Goal: Task Accomplishment & Management: Use online tool/utility

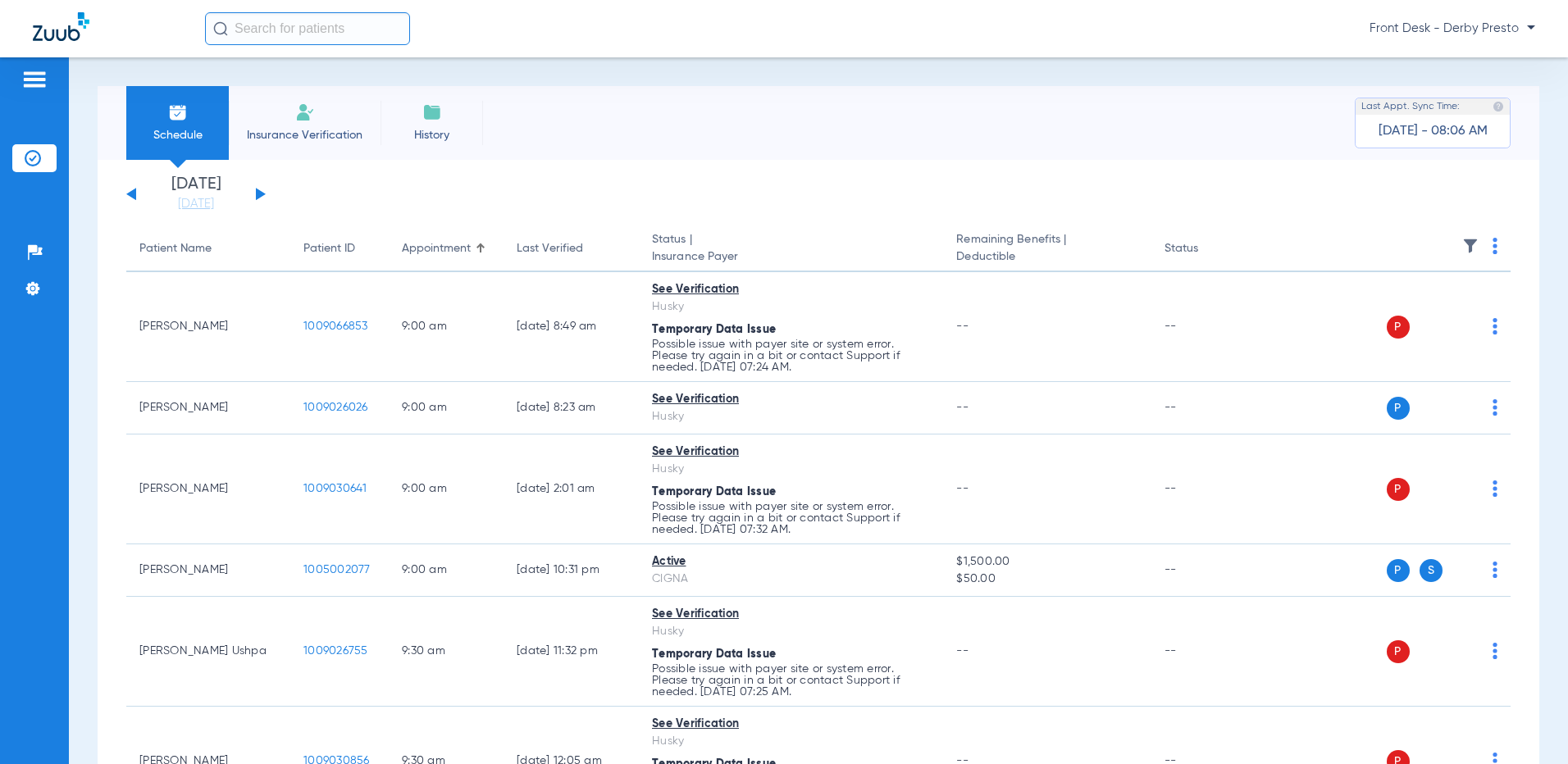
click at [257, 193] on button at bounding box center [261, 194] width 9 height 12
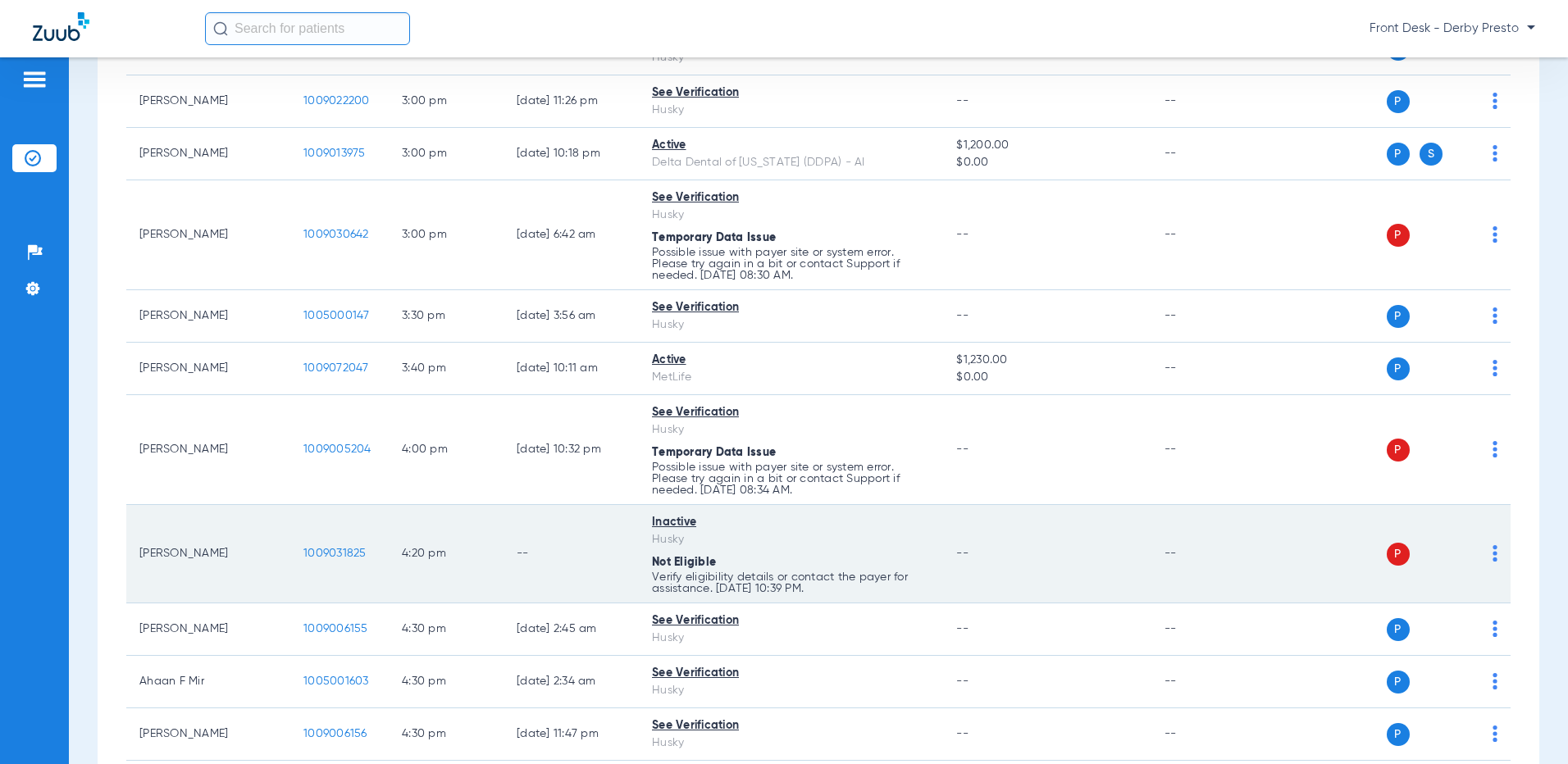
scroll to position [2576, 0]
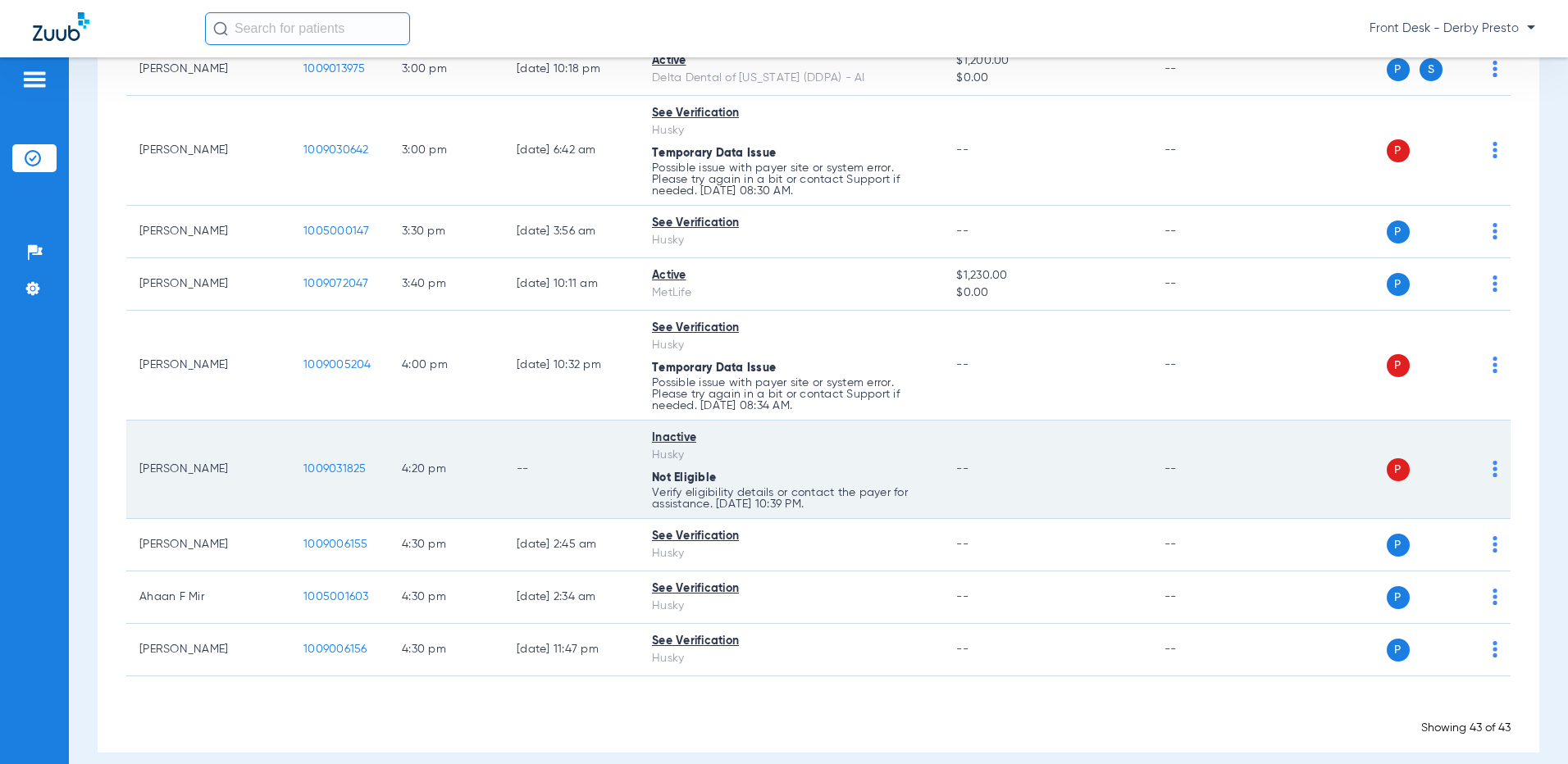
click at [1488, 448] on td "P S" at bounding box center [1386, 470] width 249 height 98
click at [1492, 460] on img at bounding box center [1494, 468] width 5 height 16
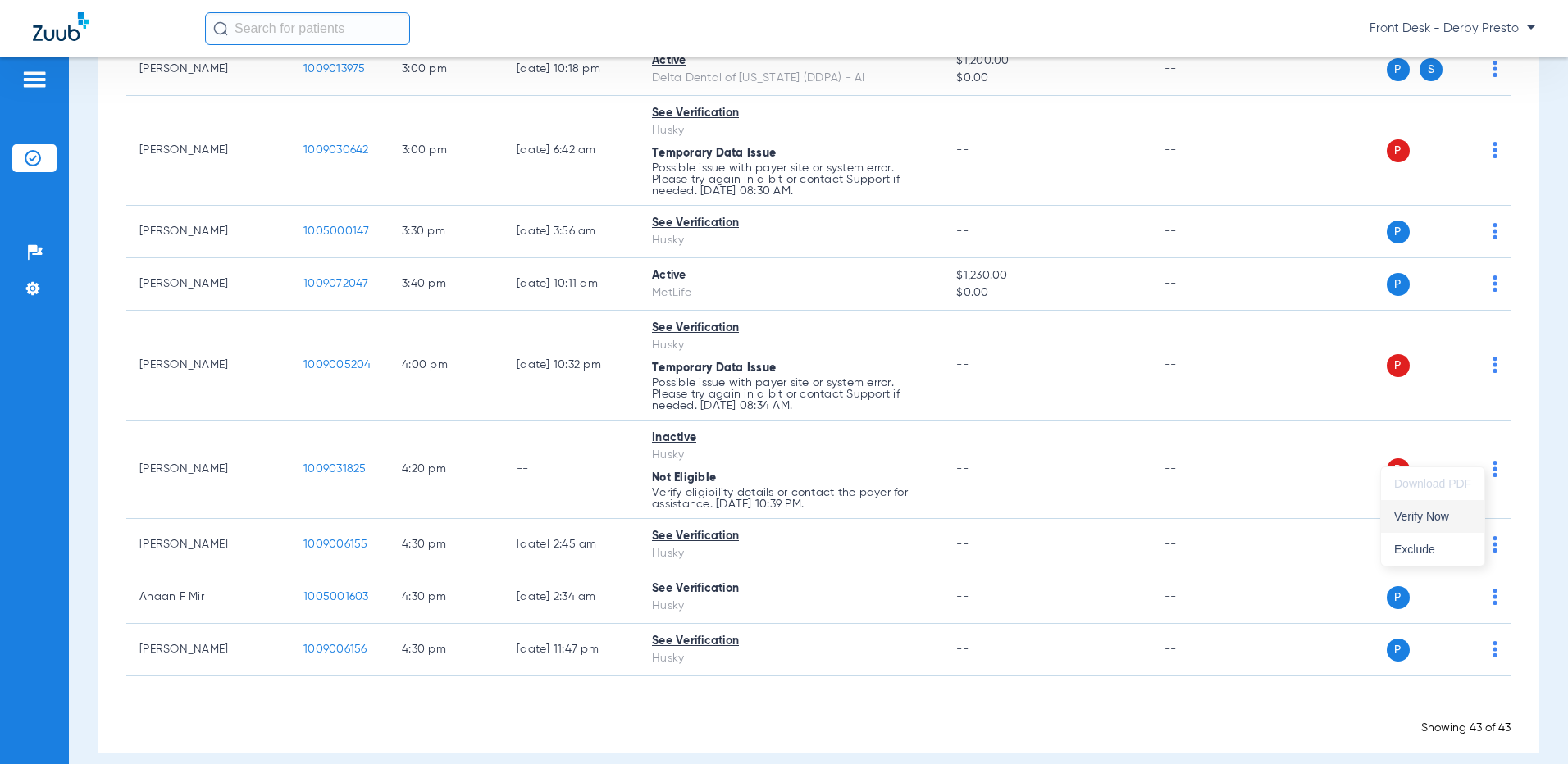
click at [1446, 522] on span "Verify Now" at bounding box center [1433, 516] width 78 height 11
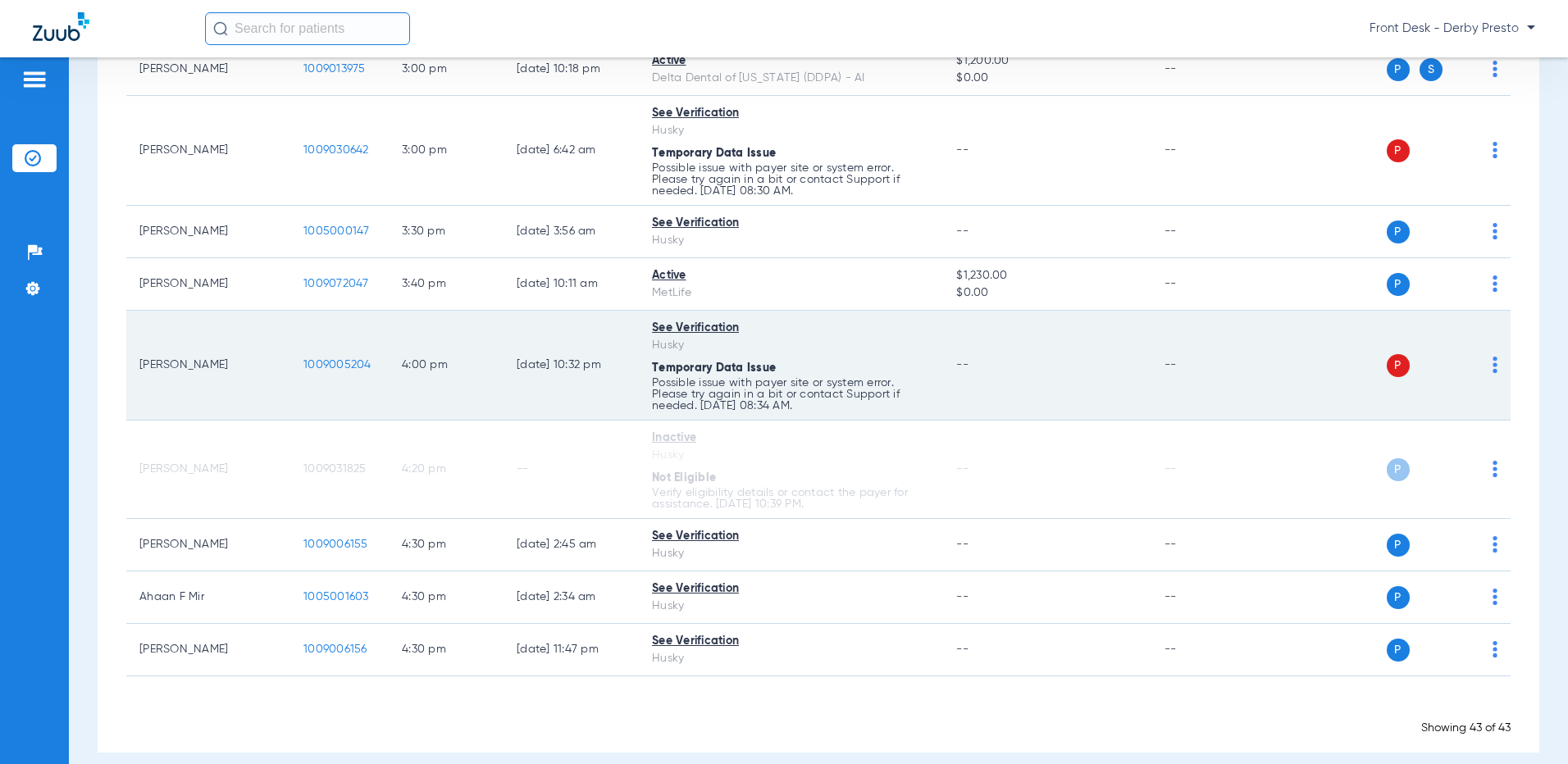
click at [1492, 356] on img at bounding box center [1494, 364] width 5 height 16
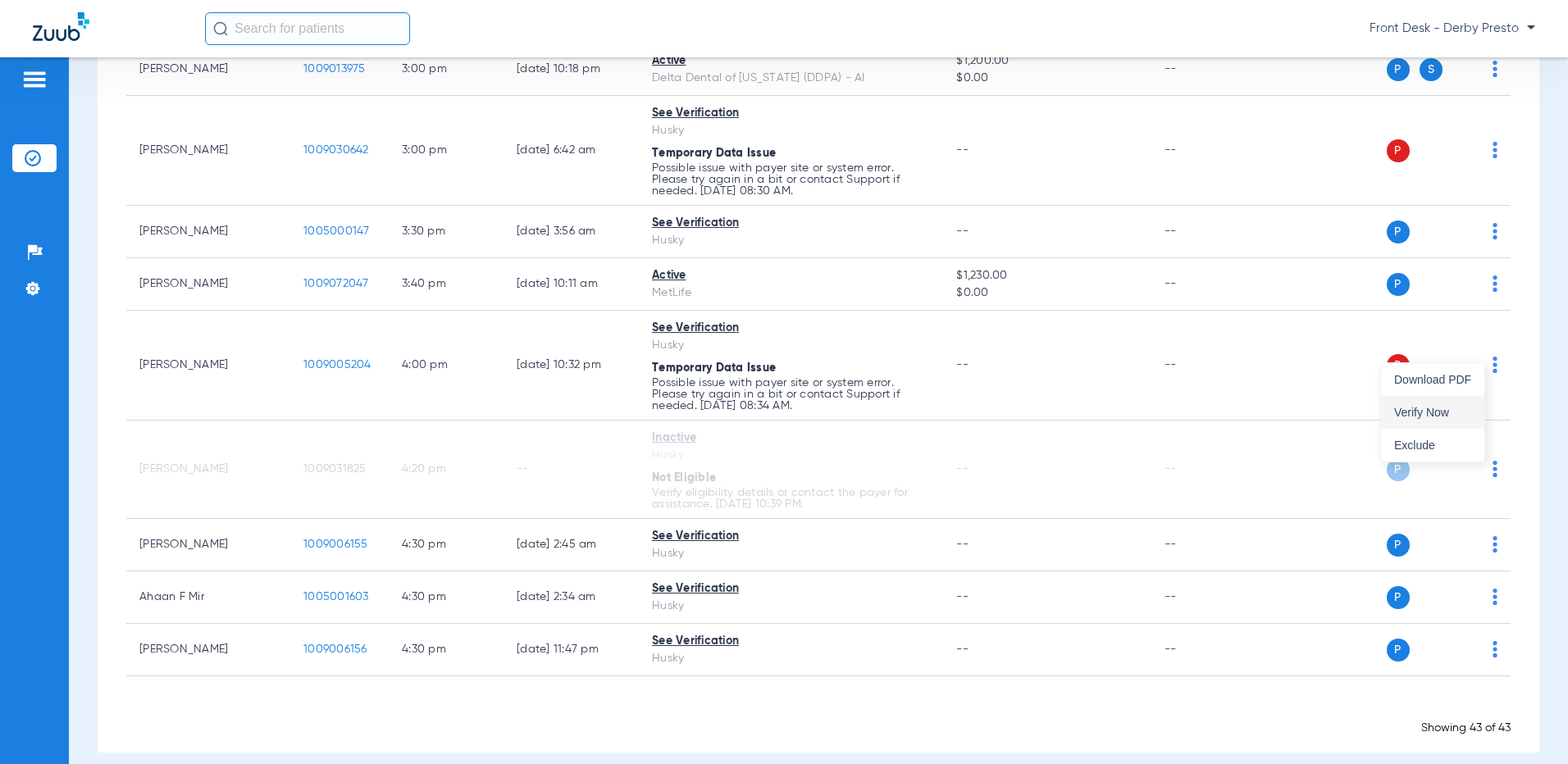
click at [1431, 418] on span "Verify Now" at bounding box center [1433, 412] width 78 height 11
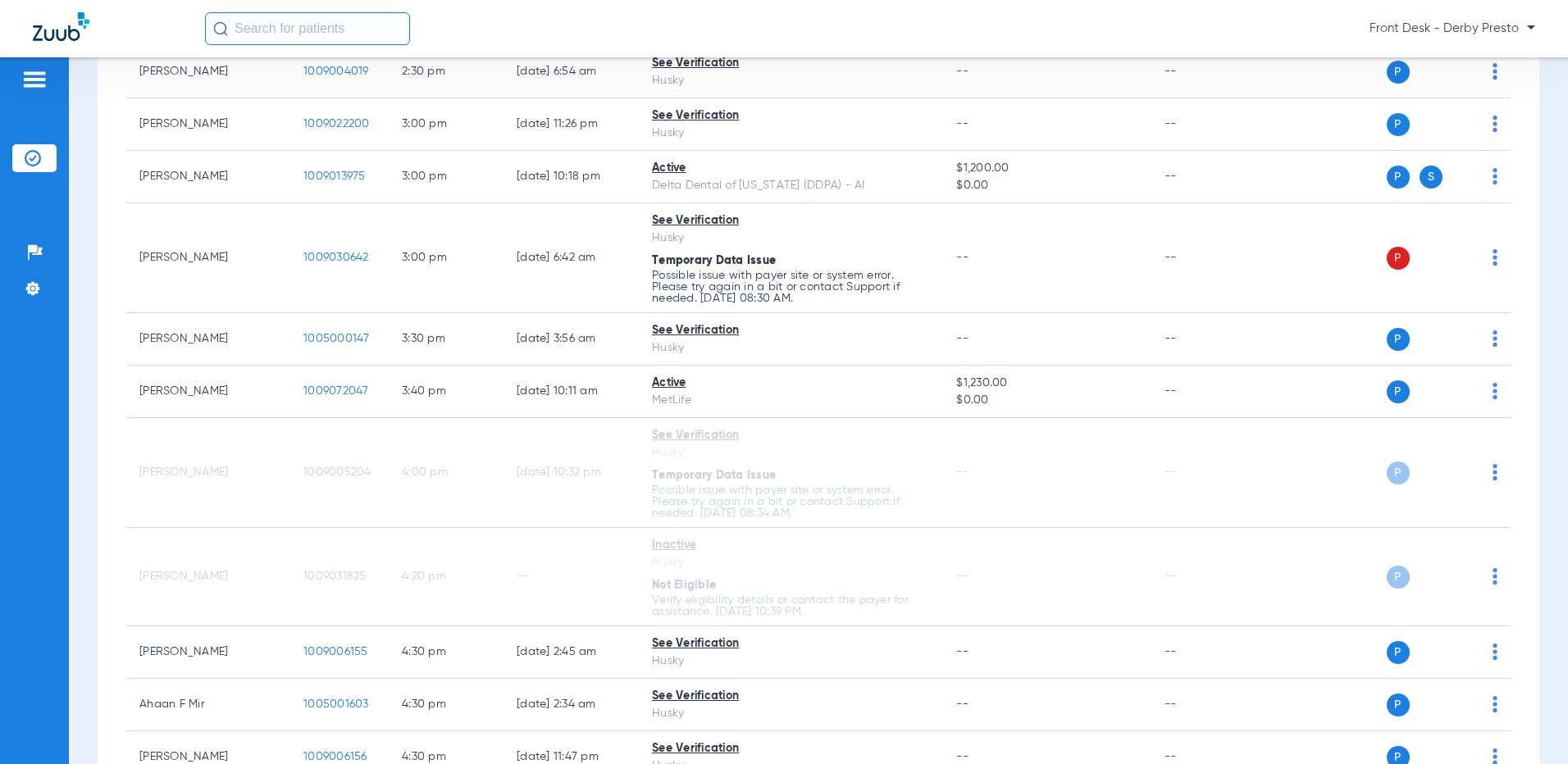
scroll to position [2330, 0]
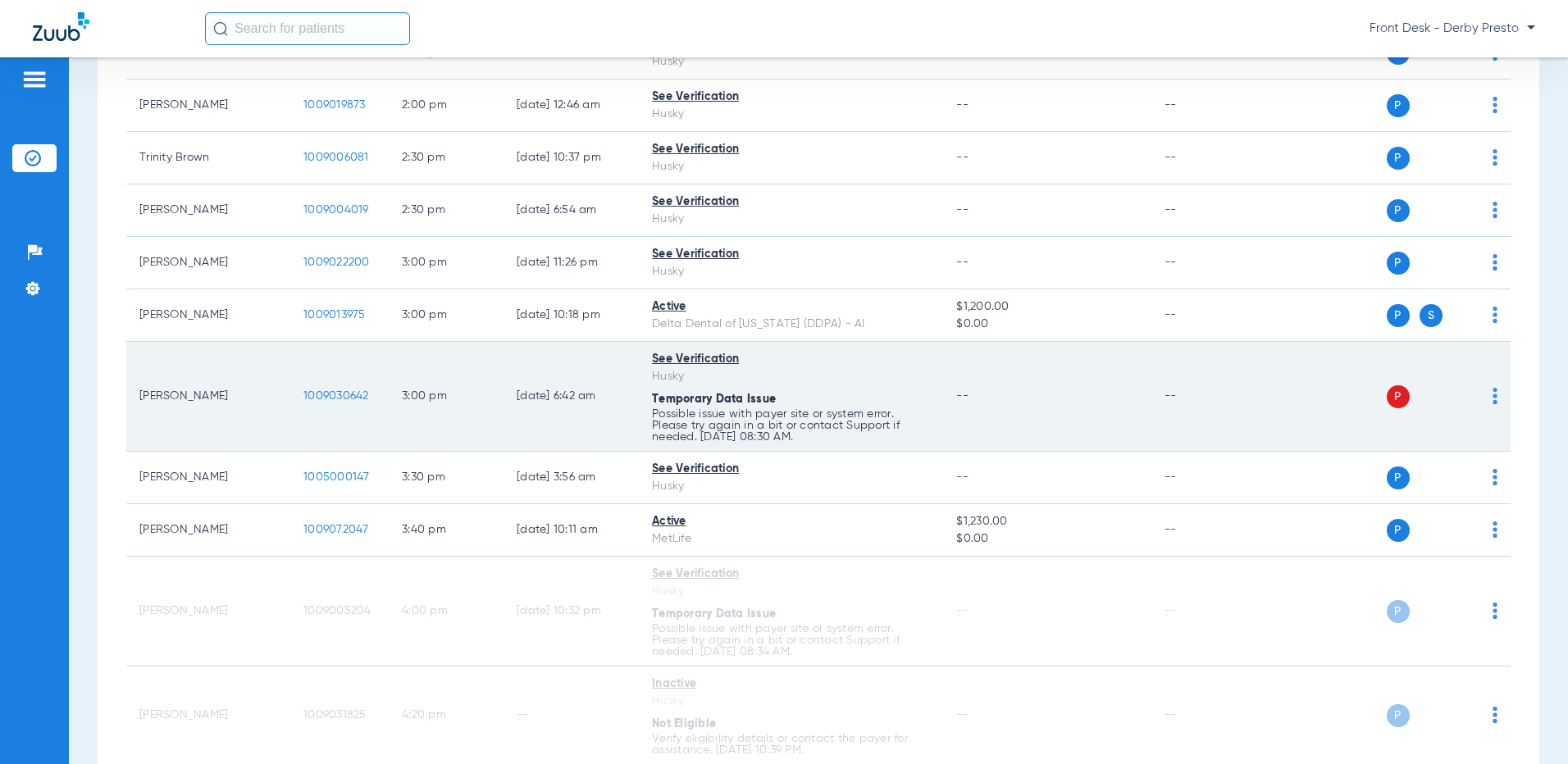
click at [1486, 384] on td "P S" at bounding box center [1386, 397] width 249 height 110
click at [1492, 388] on img at bounding box center [1494, 395] width 5 height 16
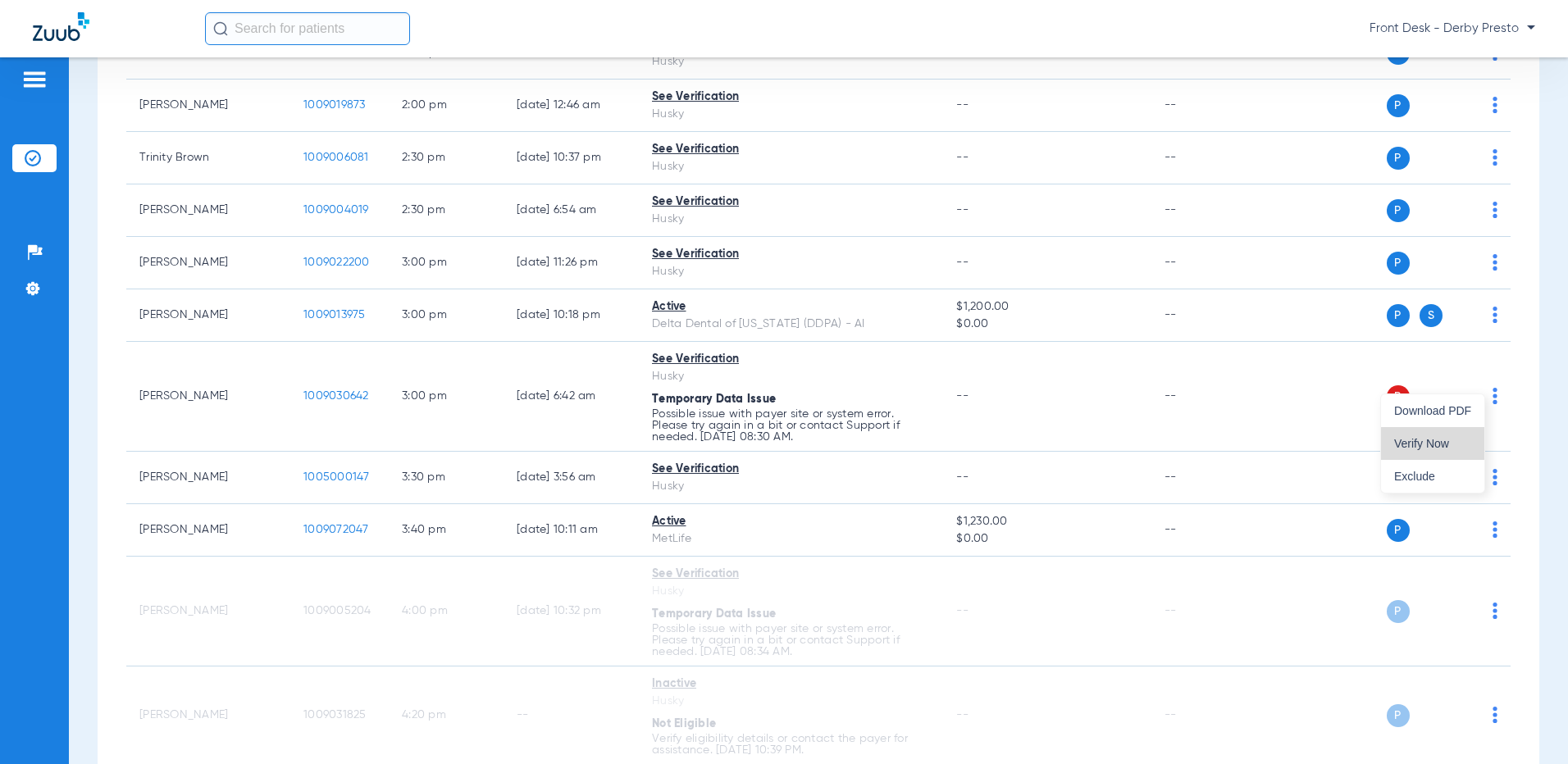
click at [1450, 452] on button "Verify Now" at bounding box center [1432, 443] width 103 height 33
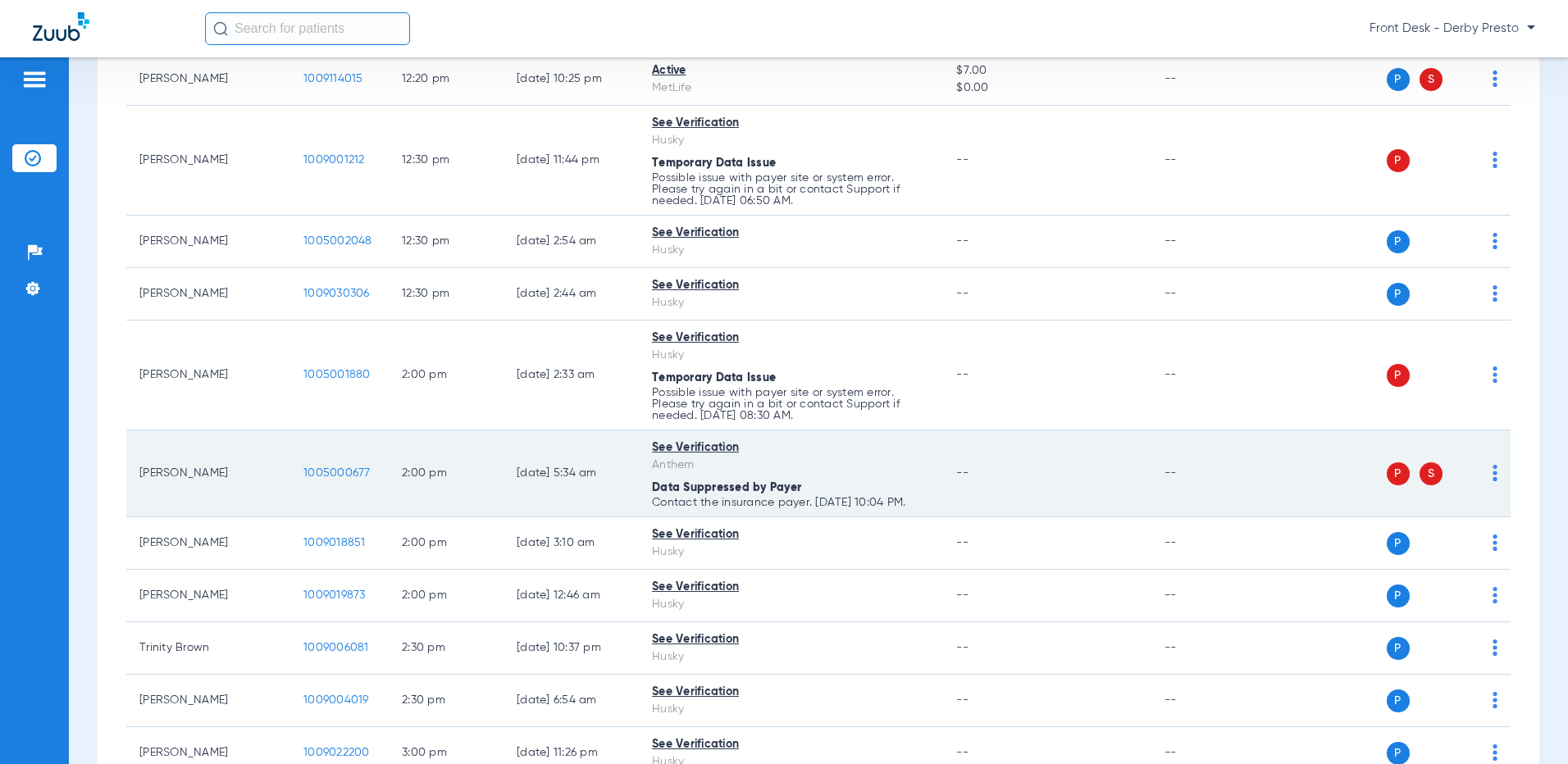
scroll to position [1838, 0]
click at [1492, 466] on img at bounding box center [1494, 474] width 5 height 16
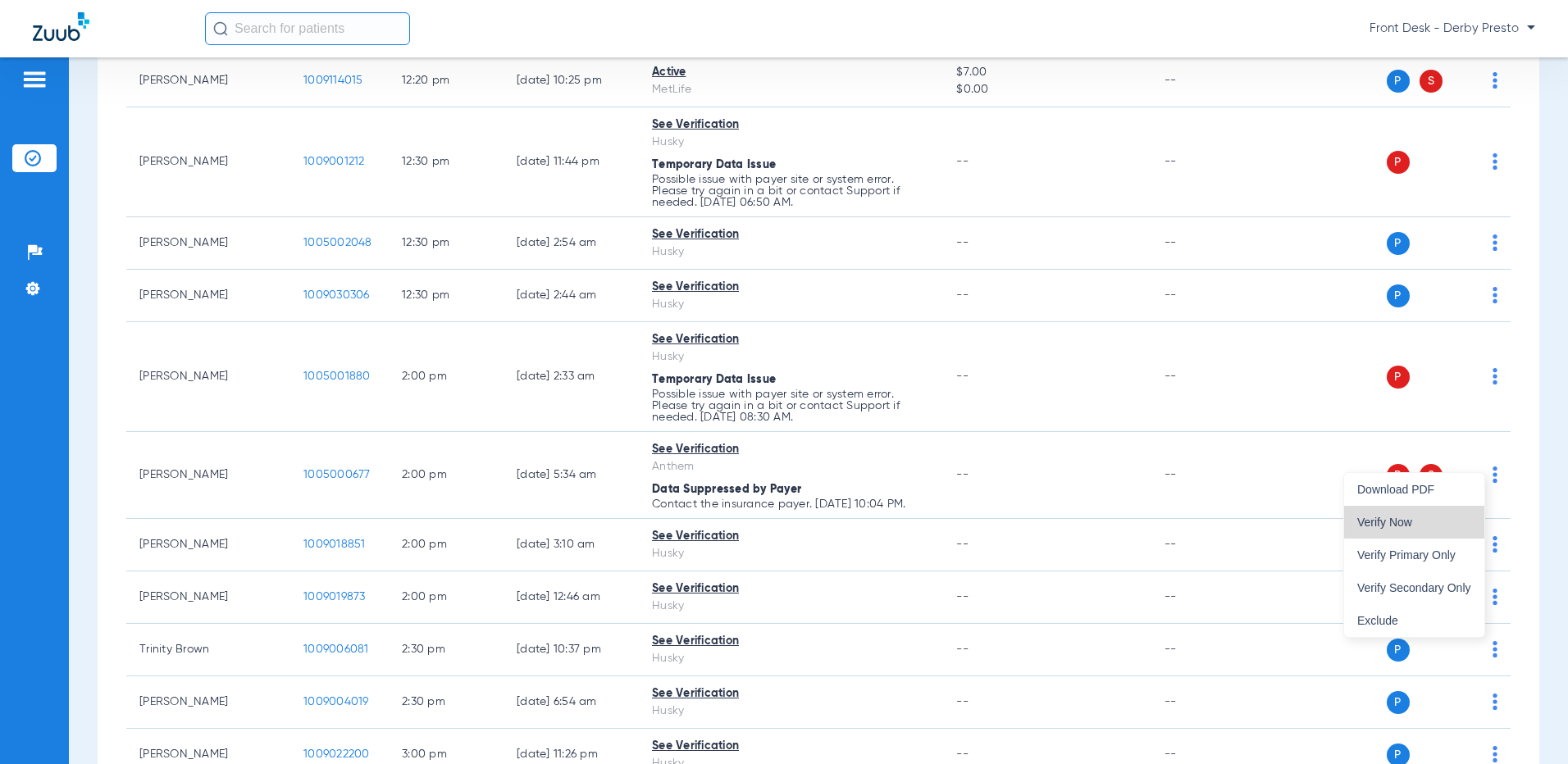
click at [1424, 521] on span "Verify Now" at bounding box center [1414, 522] width 114 height 11
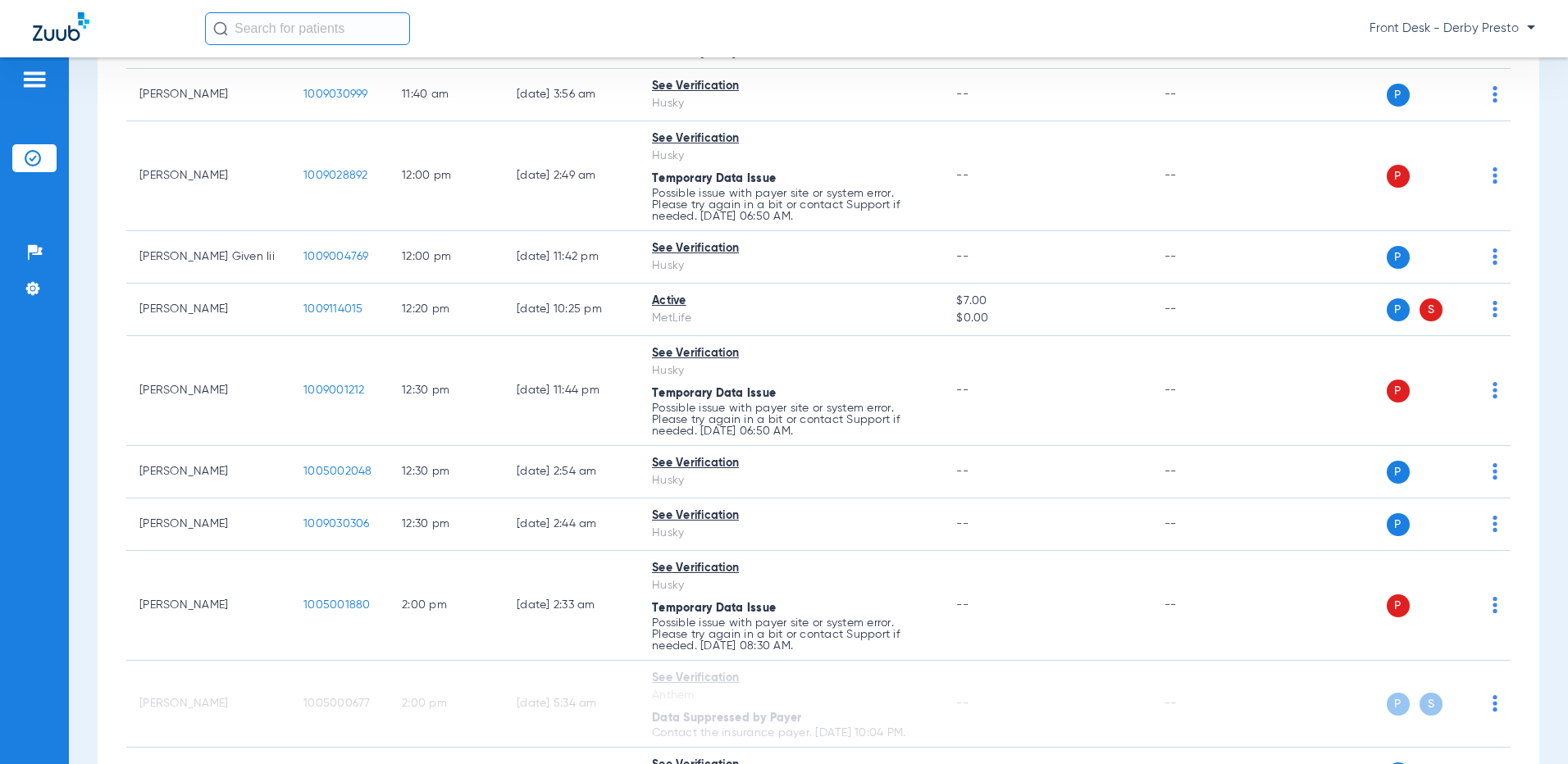
scroll to position [1591, 0]
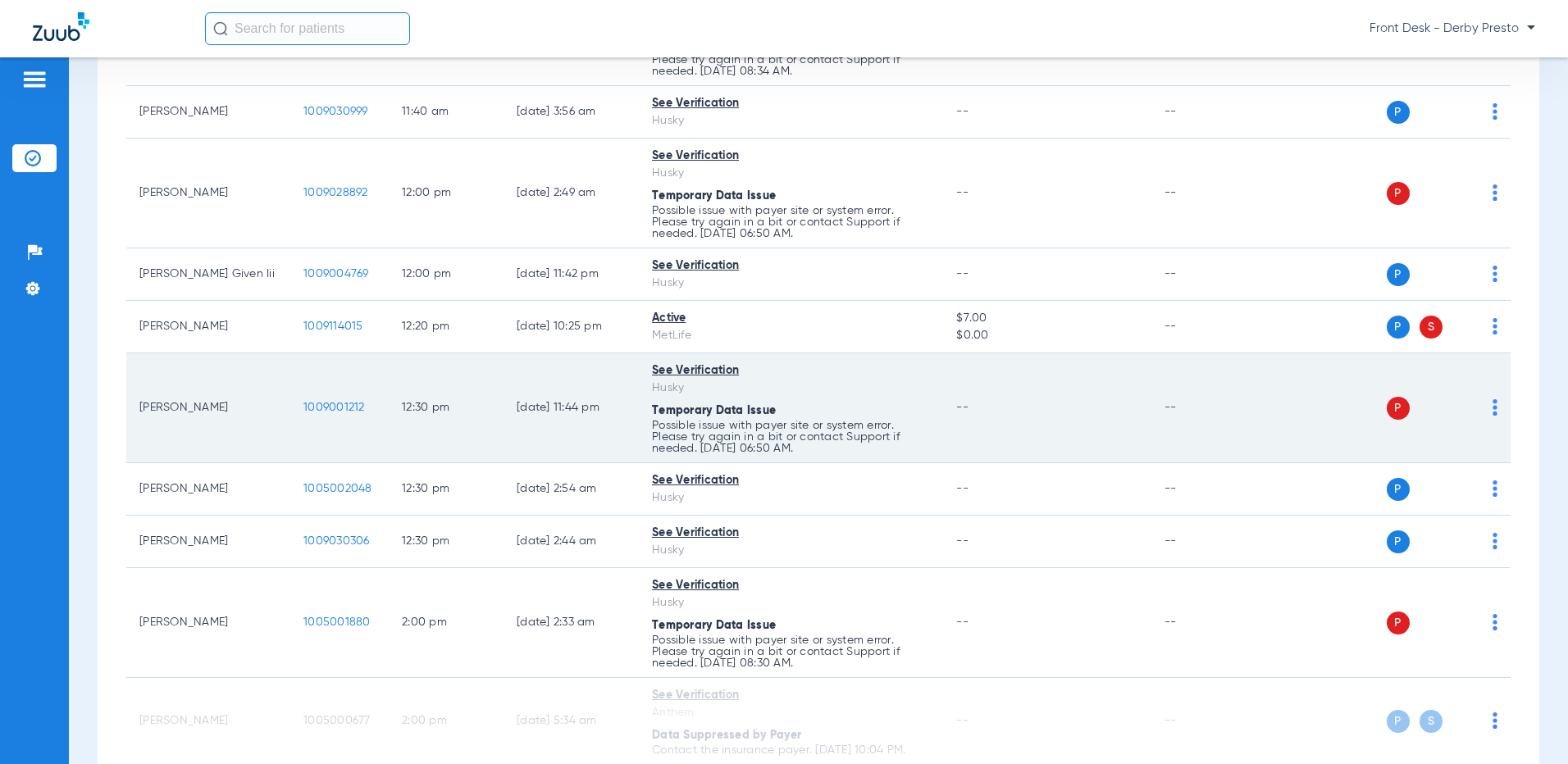
click at [1478, 402] on div "P S" at bounding box center [1380, 408] width 235 height 23
click at [1487, 393] on td "P S" at bounding box center [1386, 408] width 249 height 110
click at [1479, 397] on div "P S" at bounding box center [1380, 408] width 235 height 23
click at [1492, 399] on img at bounding box center [1494, 407] width 5 height 16
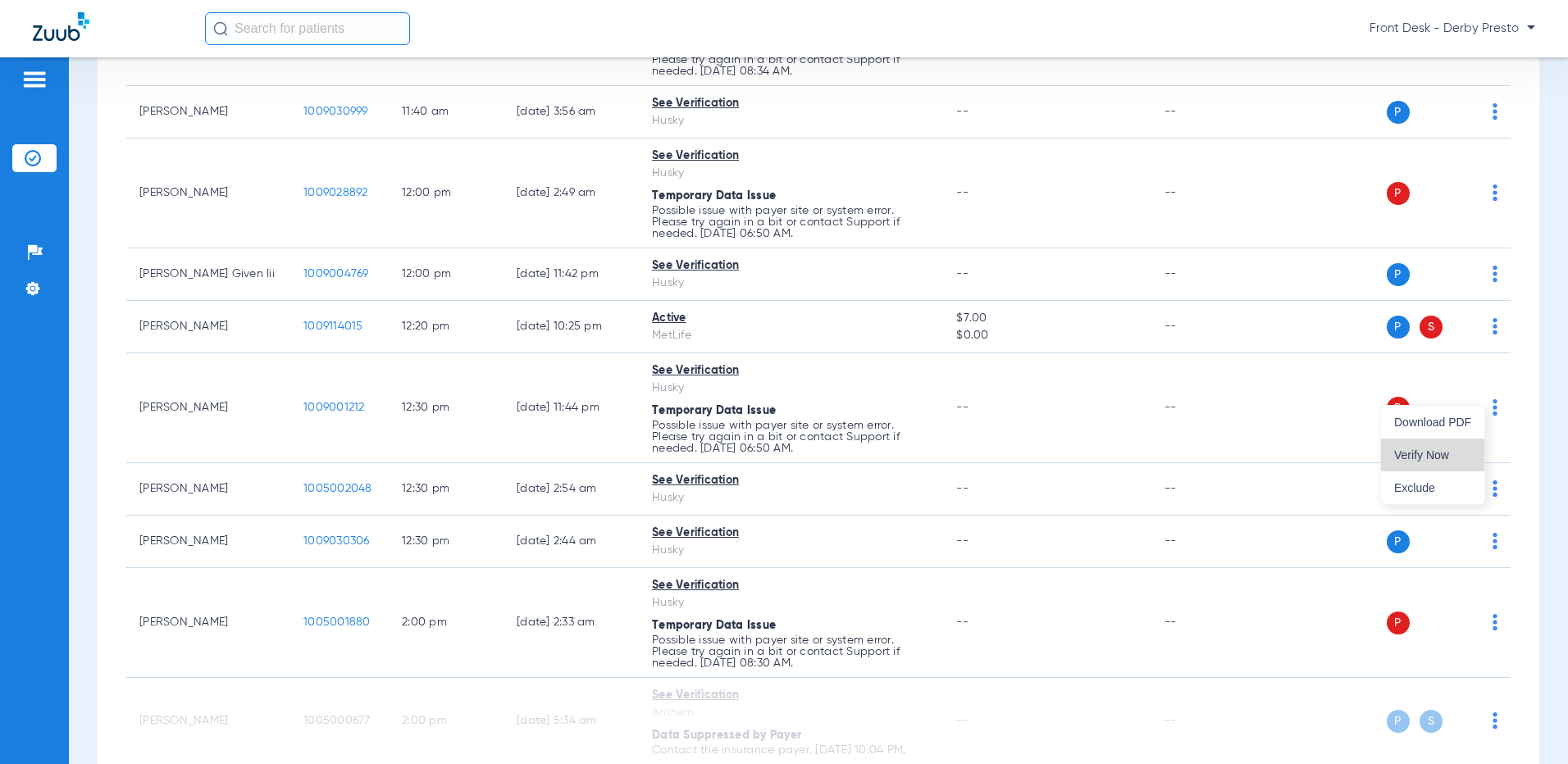
click at [1449, 460] on span "Verify Now" at bounding box center [1433, 455] width 78 height 11
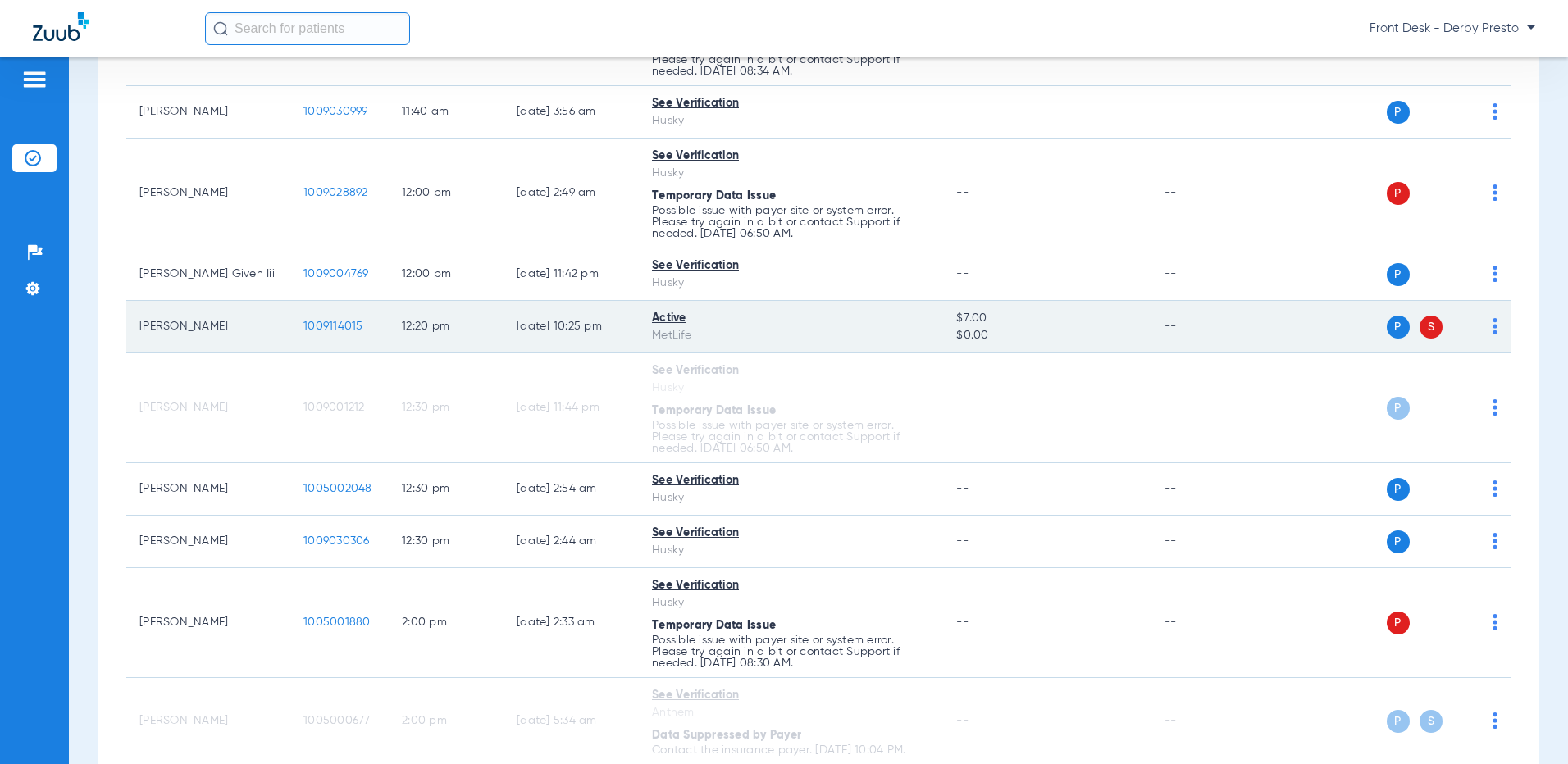
click at [1492, 319] on img at bounding box center [1494, 326] width 5 height 16
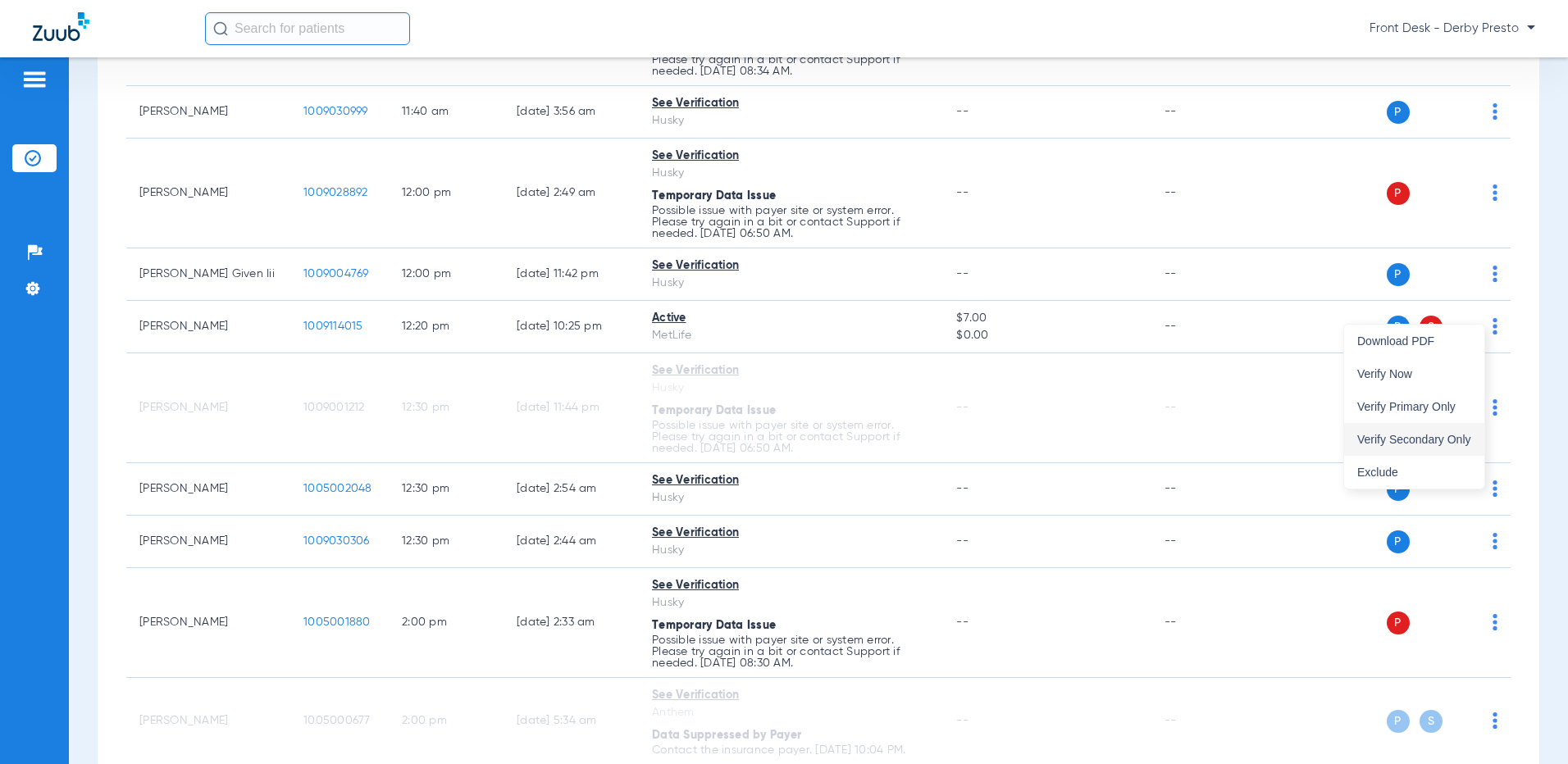
click at [1457, 442] on span "Verify Secondary Only" at bounding box center [1414, 440] width 114 height 11
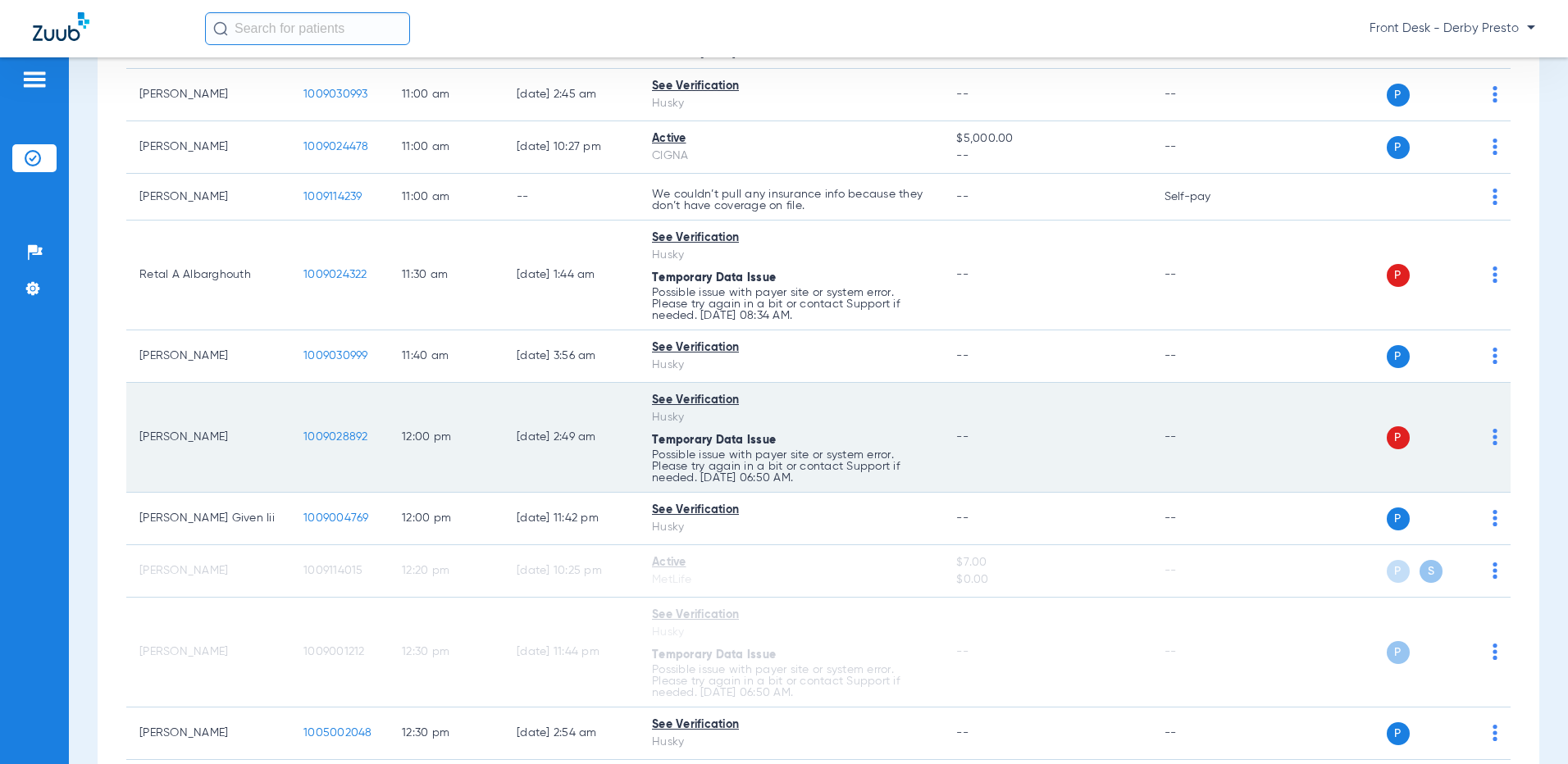
scroll to position [1346, 0]
click at [1492, 430] on img at bounding box center [1494, 438] width 5 height 16
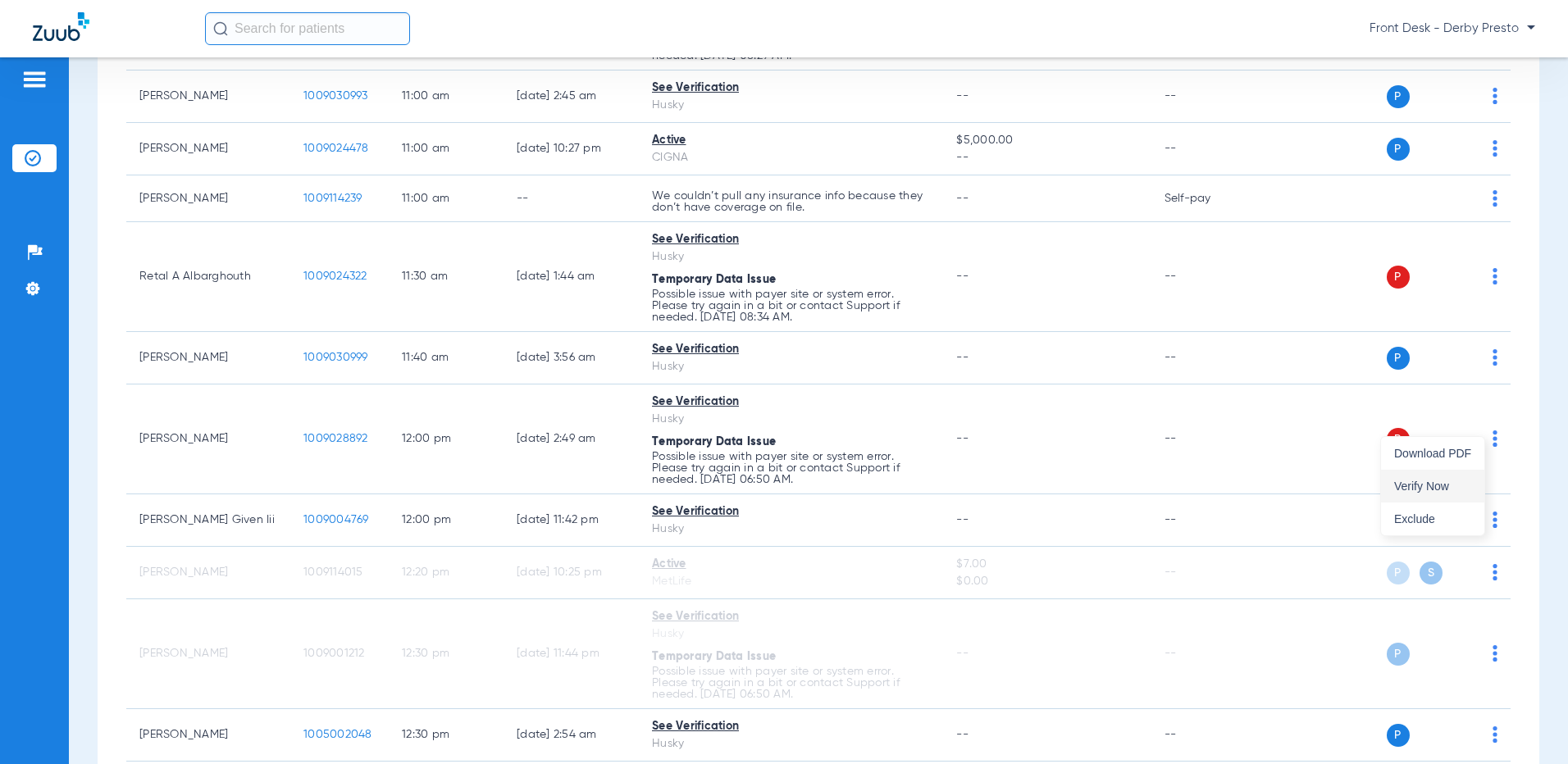
click at [1464, 476] on button "Verify Now" at bounding box center [1432, 486] width 103 height 33
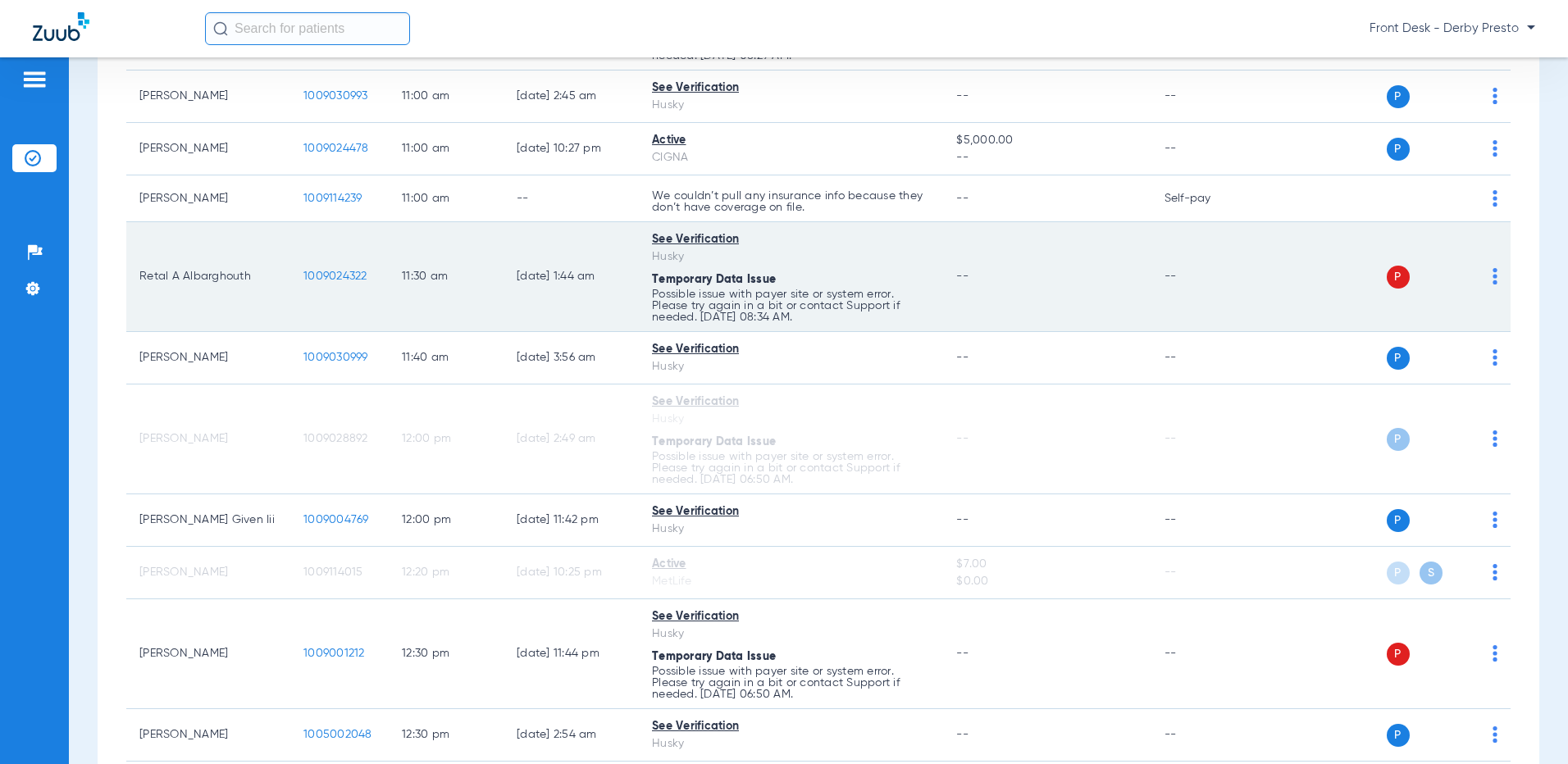
click at [1479, 269] on div "P S" at bounding box center [1380, 277] width 235 height 23
click at [1492, 269] on img at bounding box center [1494, 276] width 5 height 16
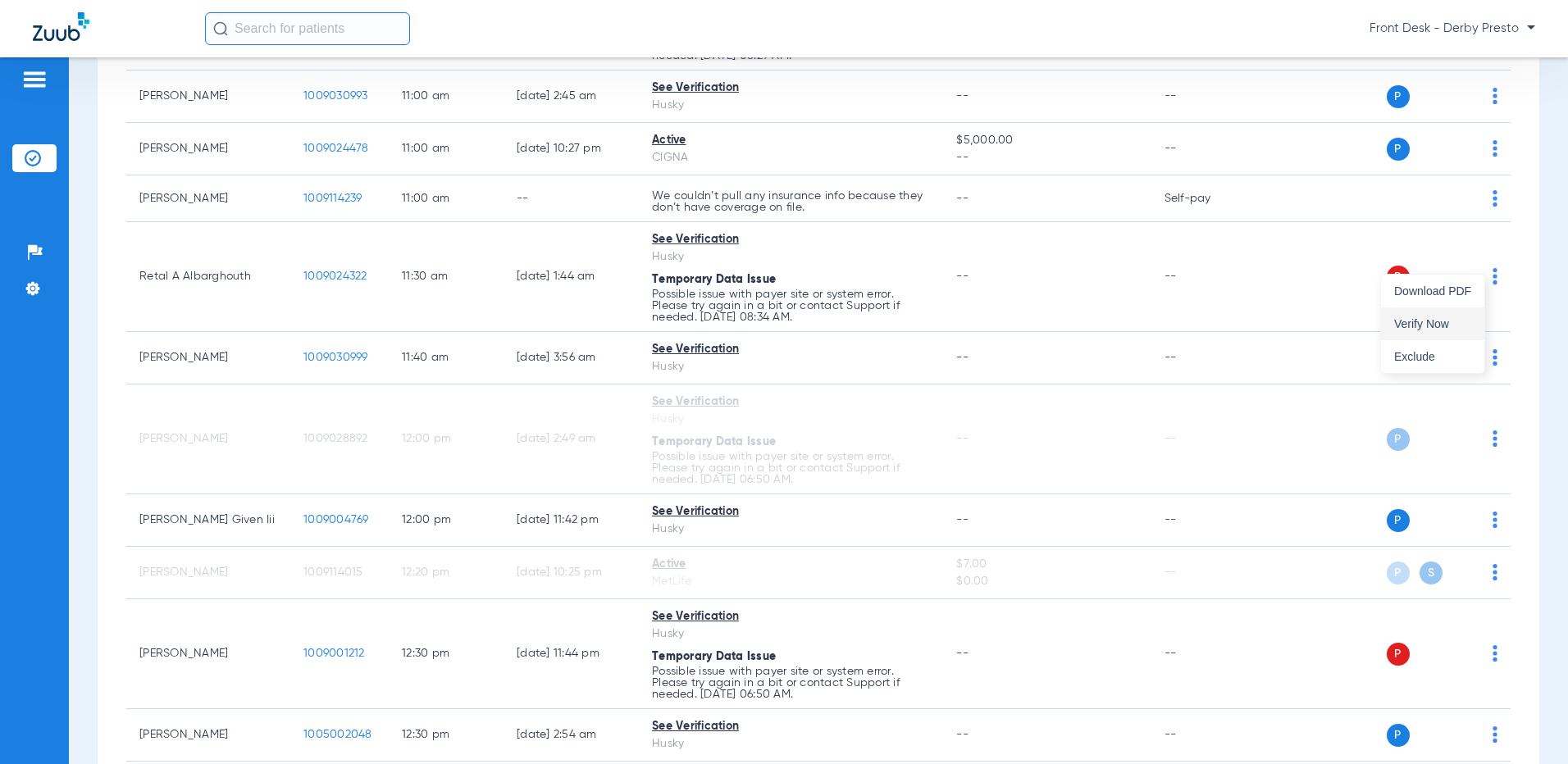
click at [1456, 329] on span "Verify Now" at bounding box center [1433, 324] width 78 height 11
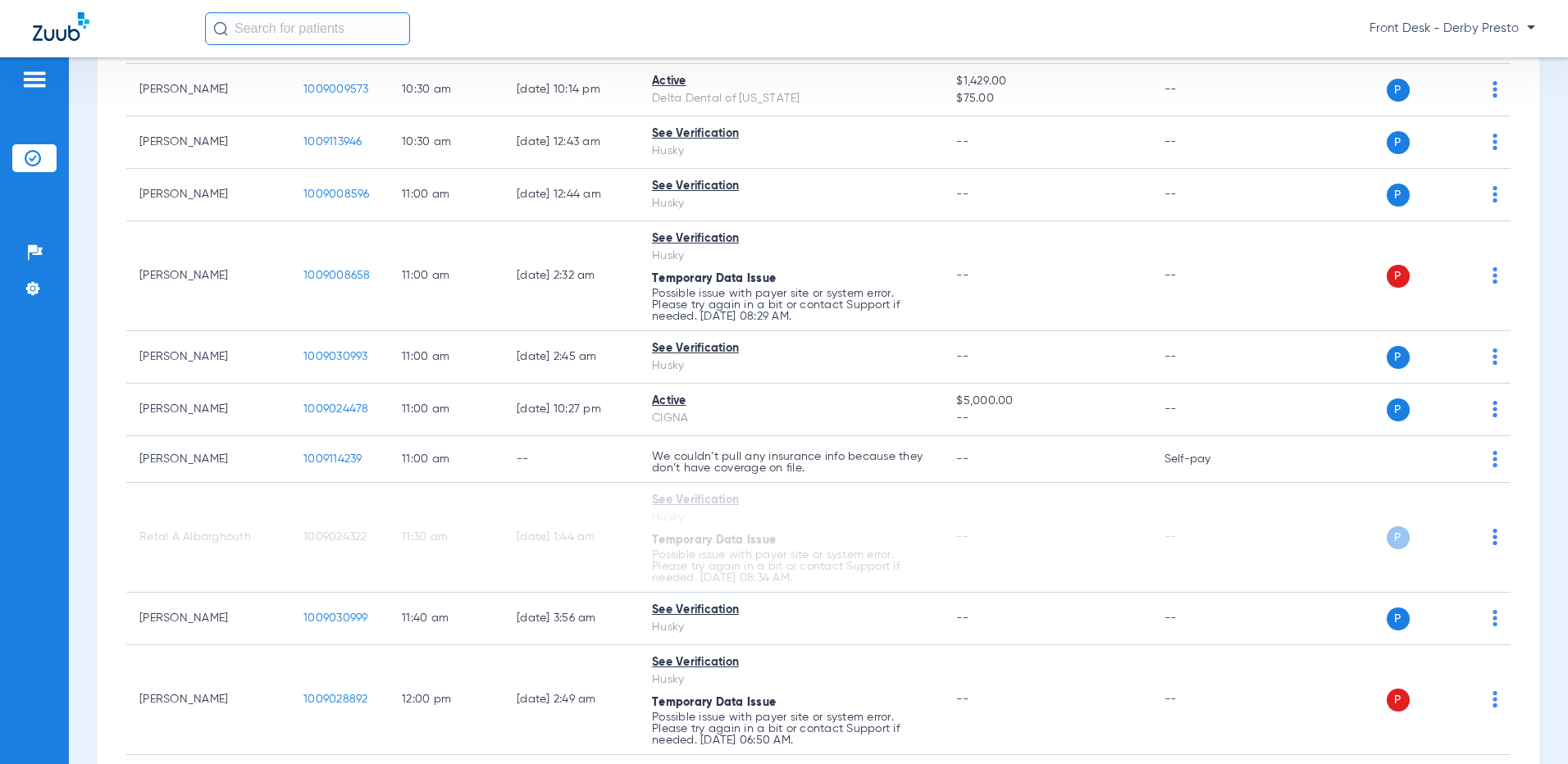
scroll to position [1017, 0]
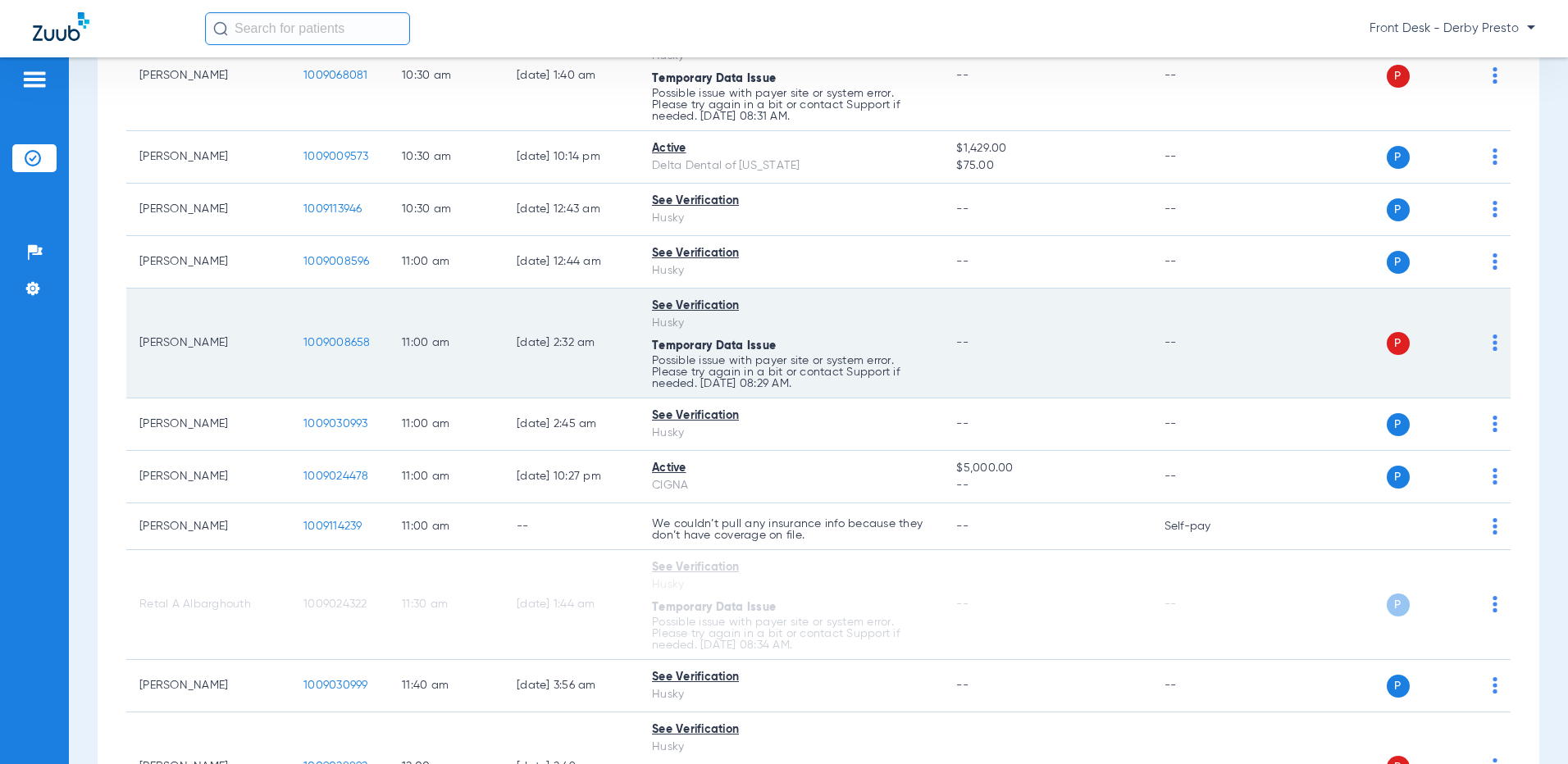
click at [1490, 328] on td "P S" at bounding box center [1386, 343] width 249 height 110
click at [1492, 335] on img at bounding box center [1494, 342] width 5 height 16
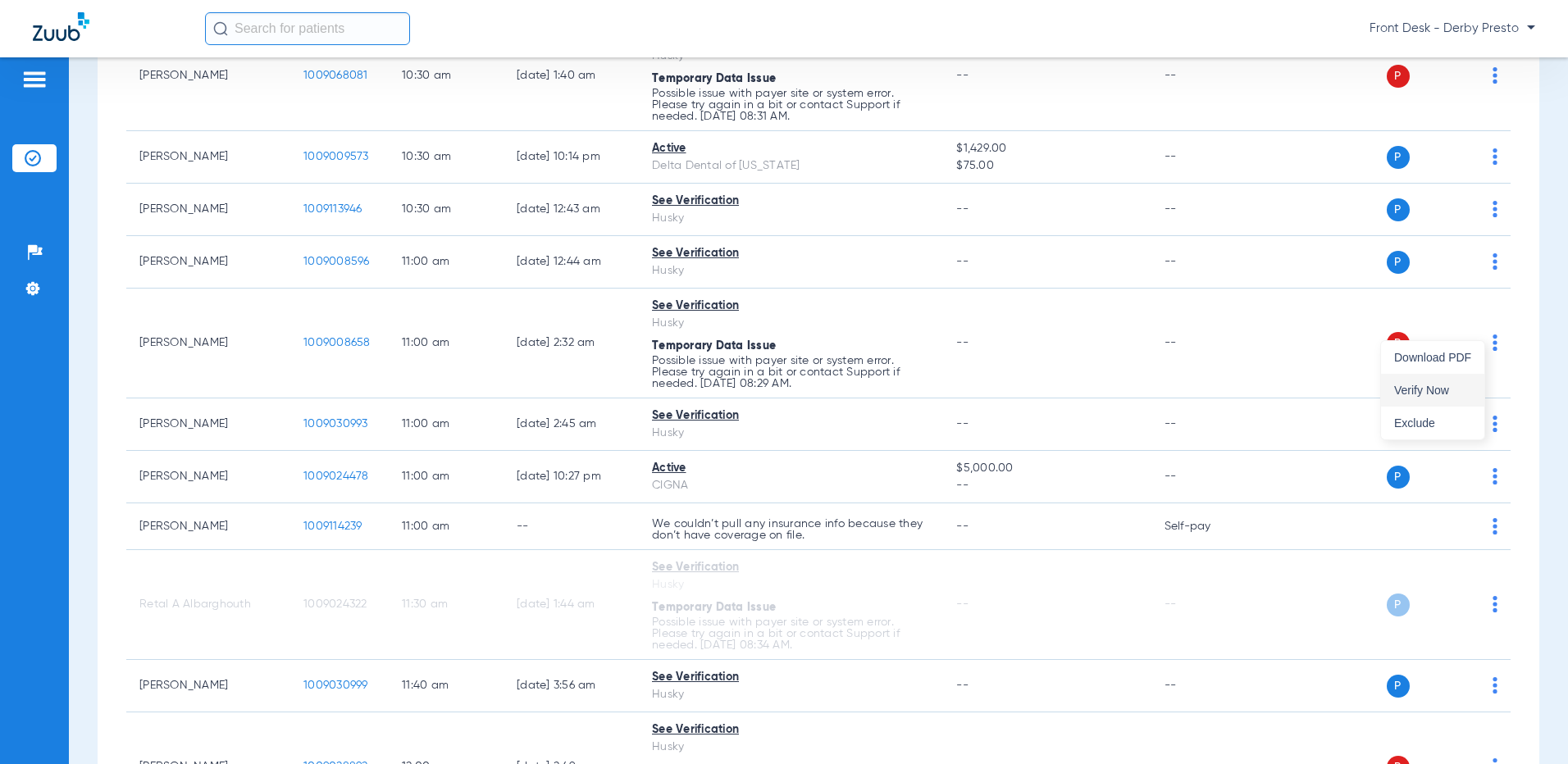
click at [1466, 386] on span "Verify Now" at bounding box center [1433, 391] width 78 height 11
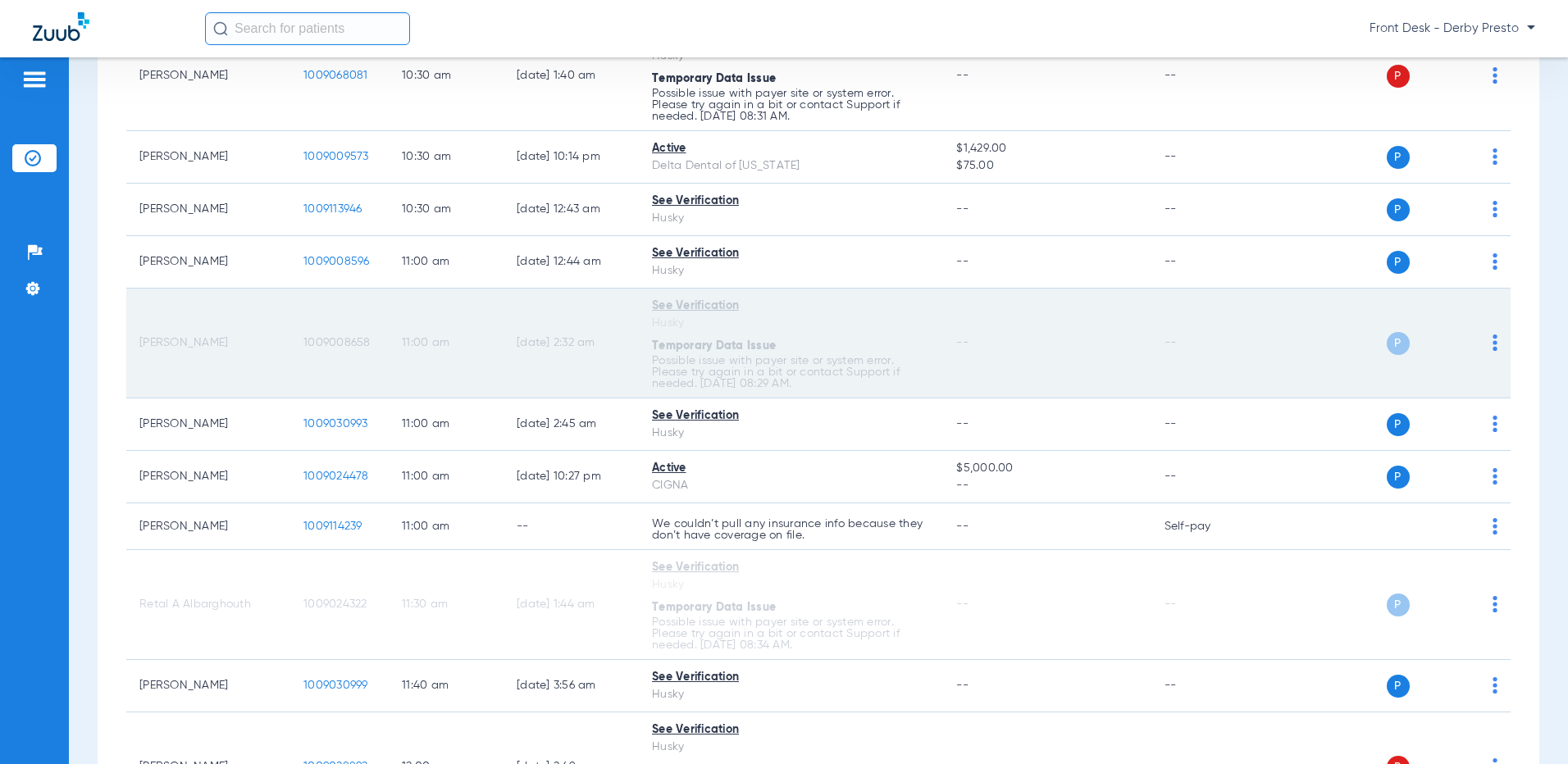
scroll to position [772, 0]
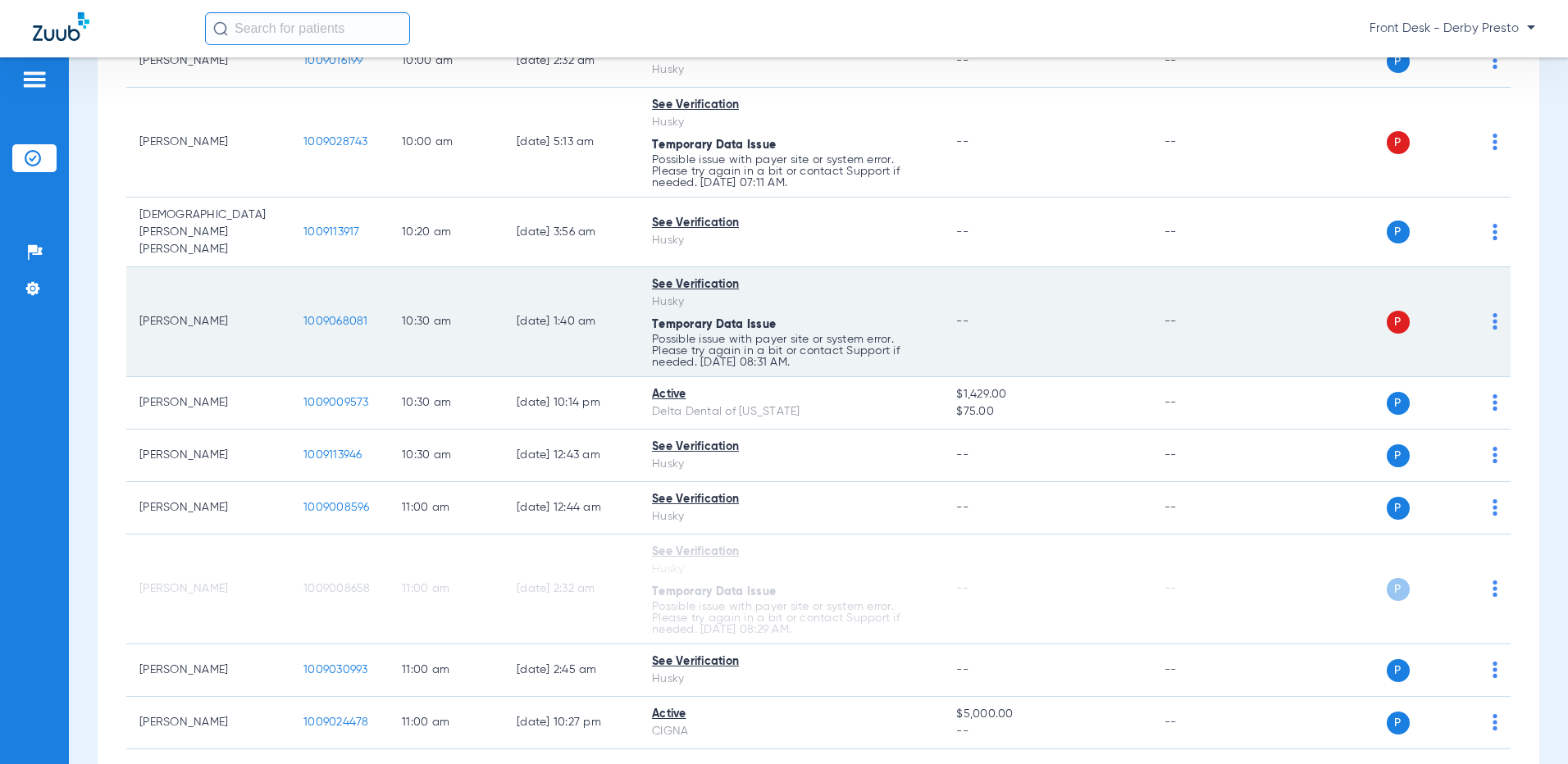
click at [1488, 309] on td "P S" at bounding box center [1386, 322] width 249 height 110
click at [1492, 313] on img at bounding box center [1494, 321] width 5 height 16
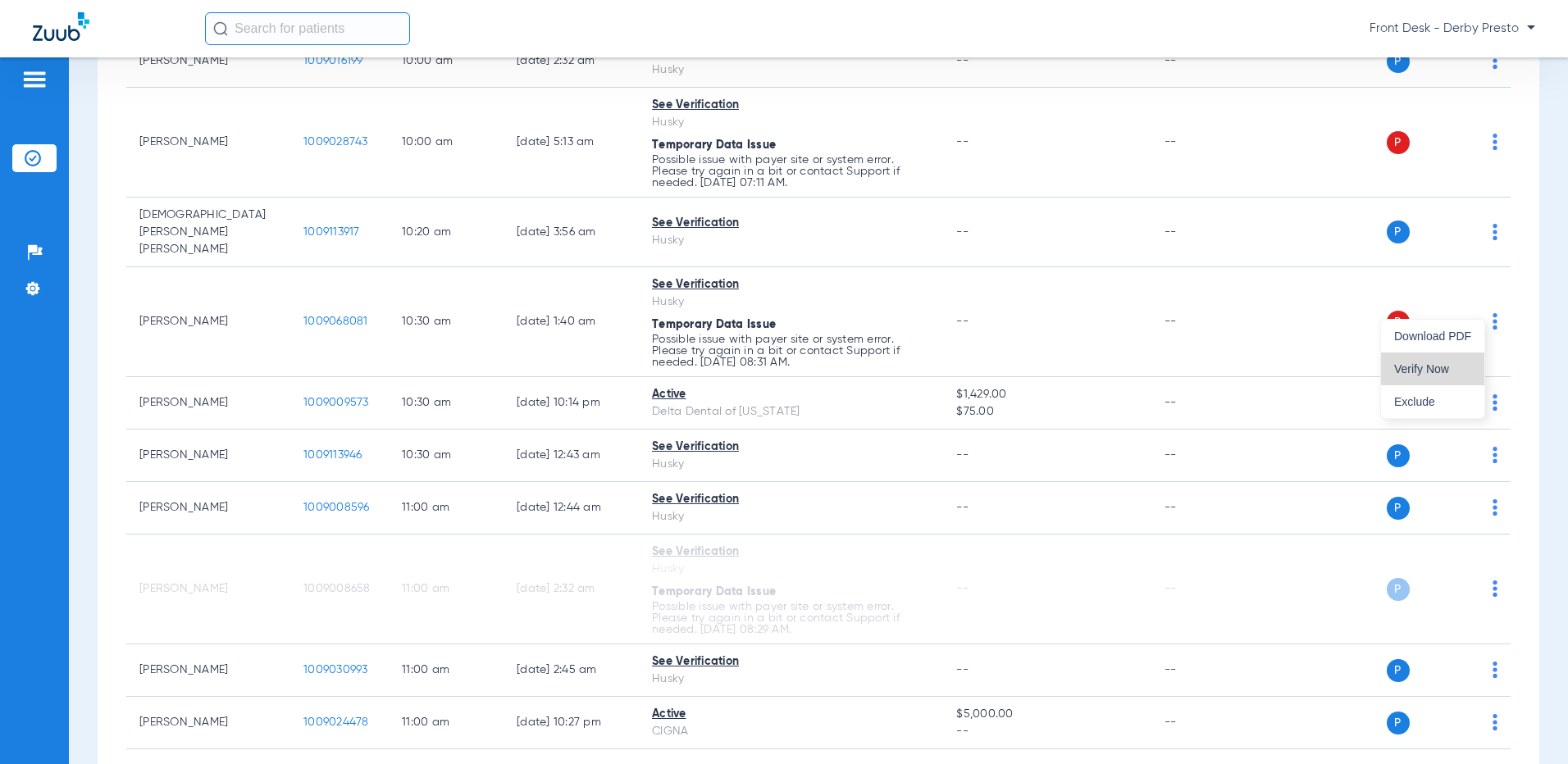
click at [1458, 368] on span "Verify Now" at bounding box center [1433, 369] width 78 height 11
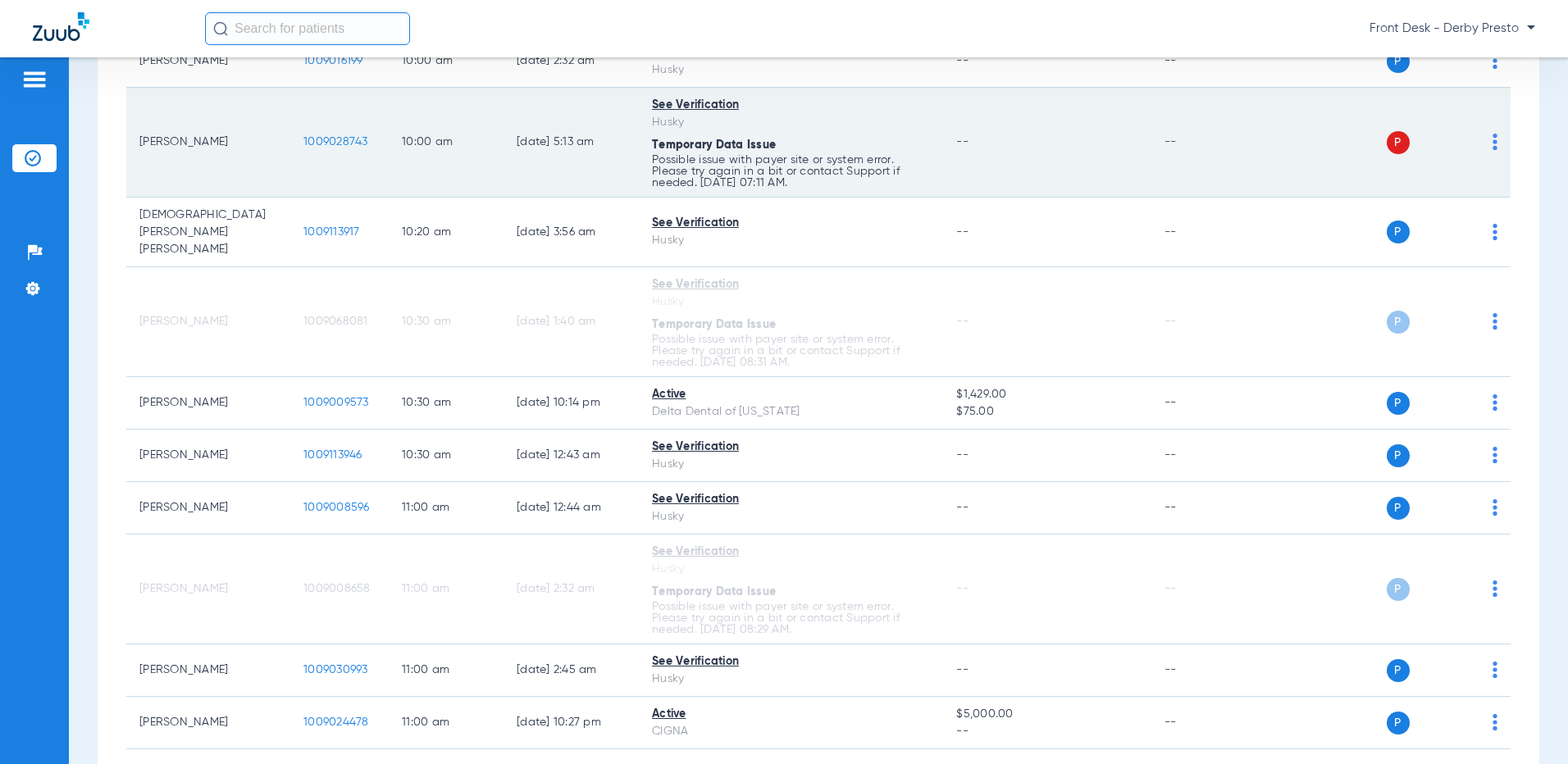
click at [1492, 146] on img at bounding box center [1494, 141] width 5 height 16
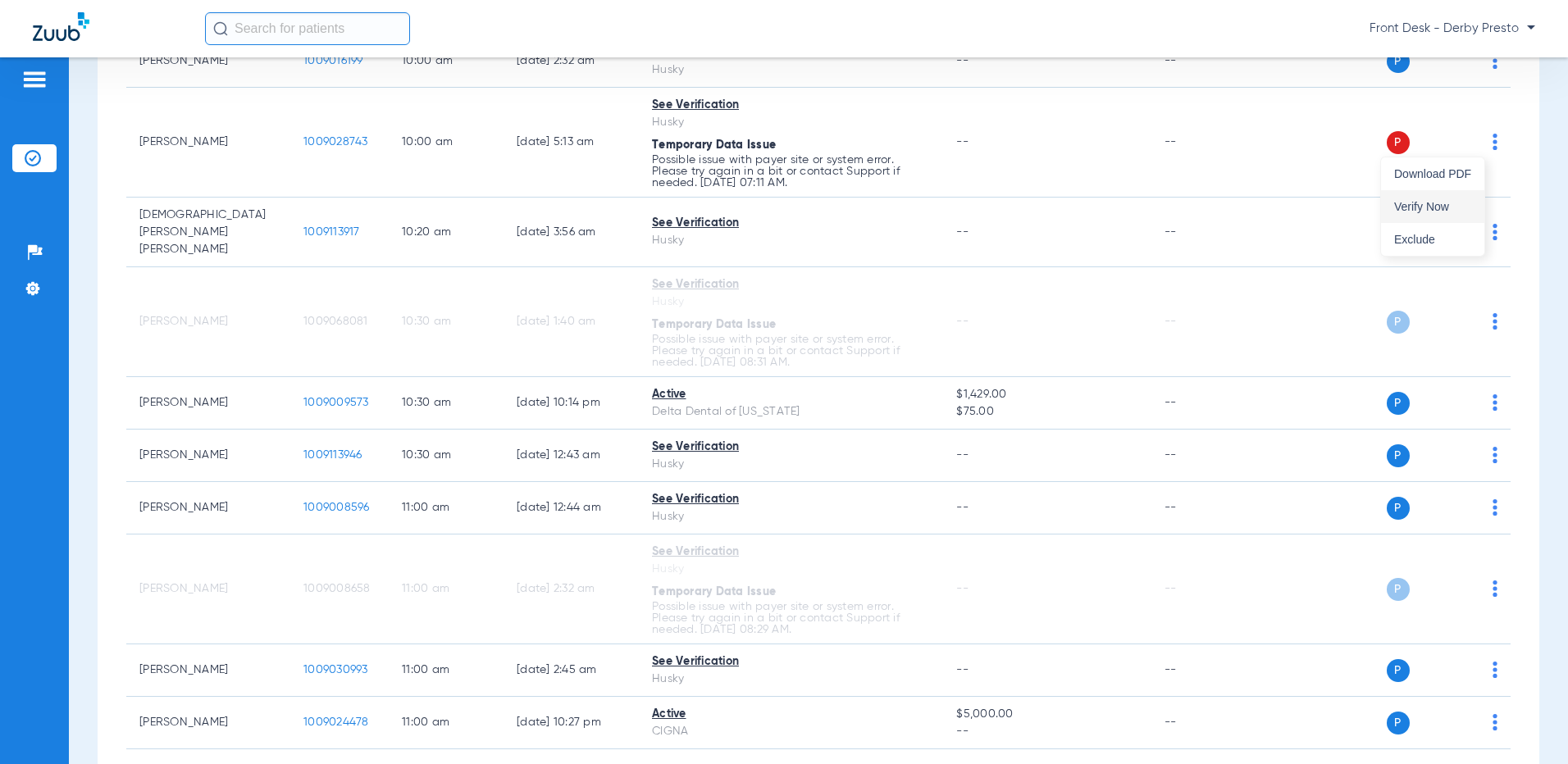
click at [1460, 207] on span "Verify Now" at bounding box center [1433, 206] width 78 height 11
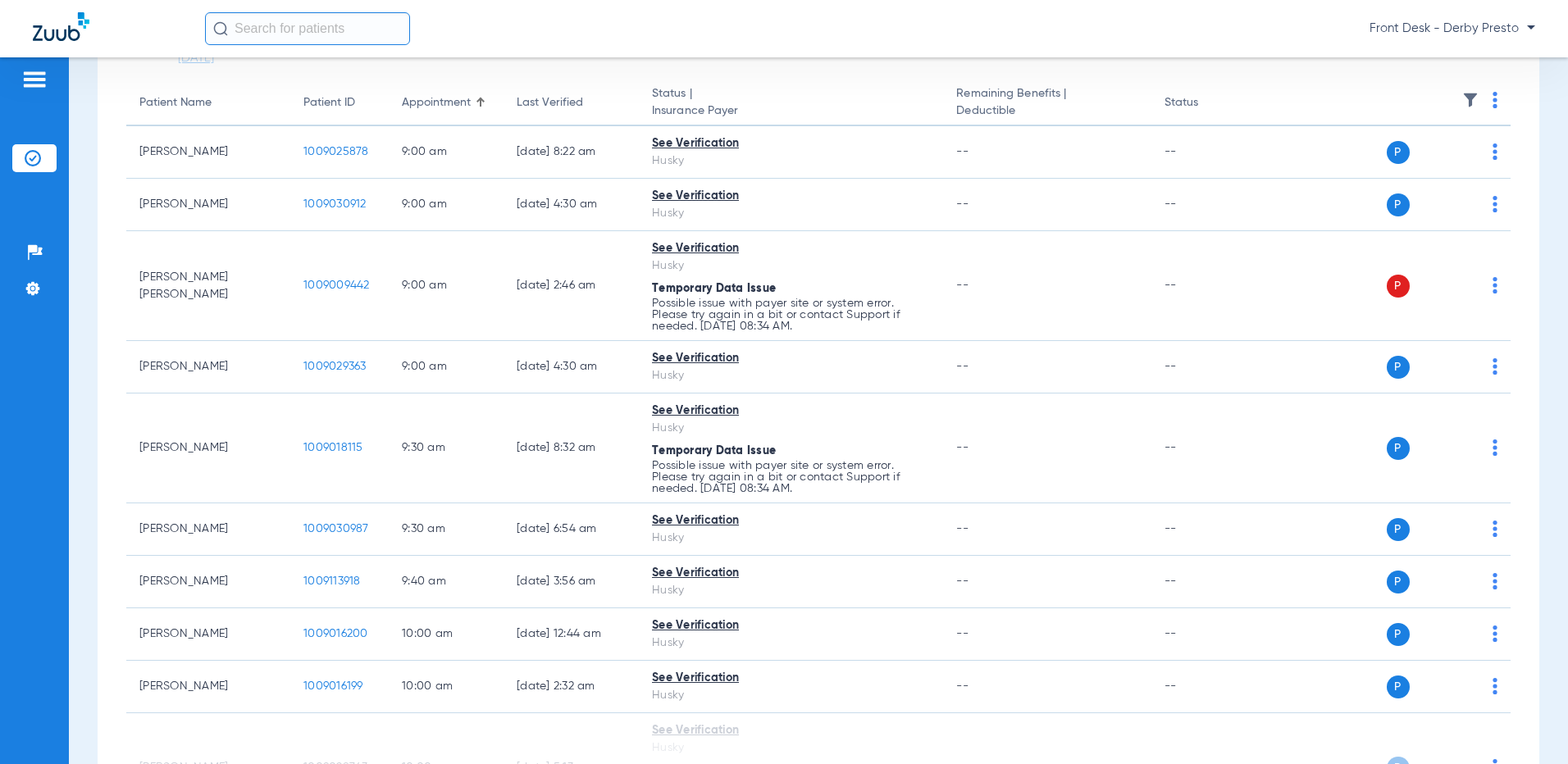
scroll to position [115, 0]
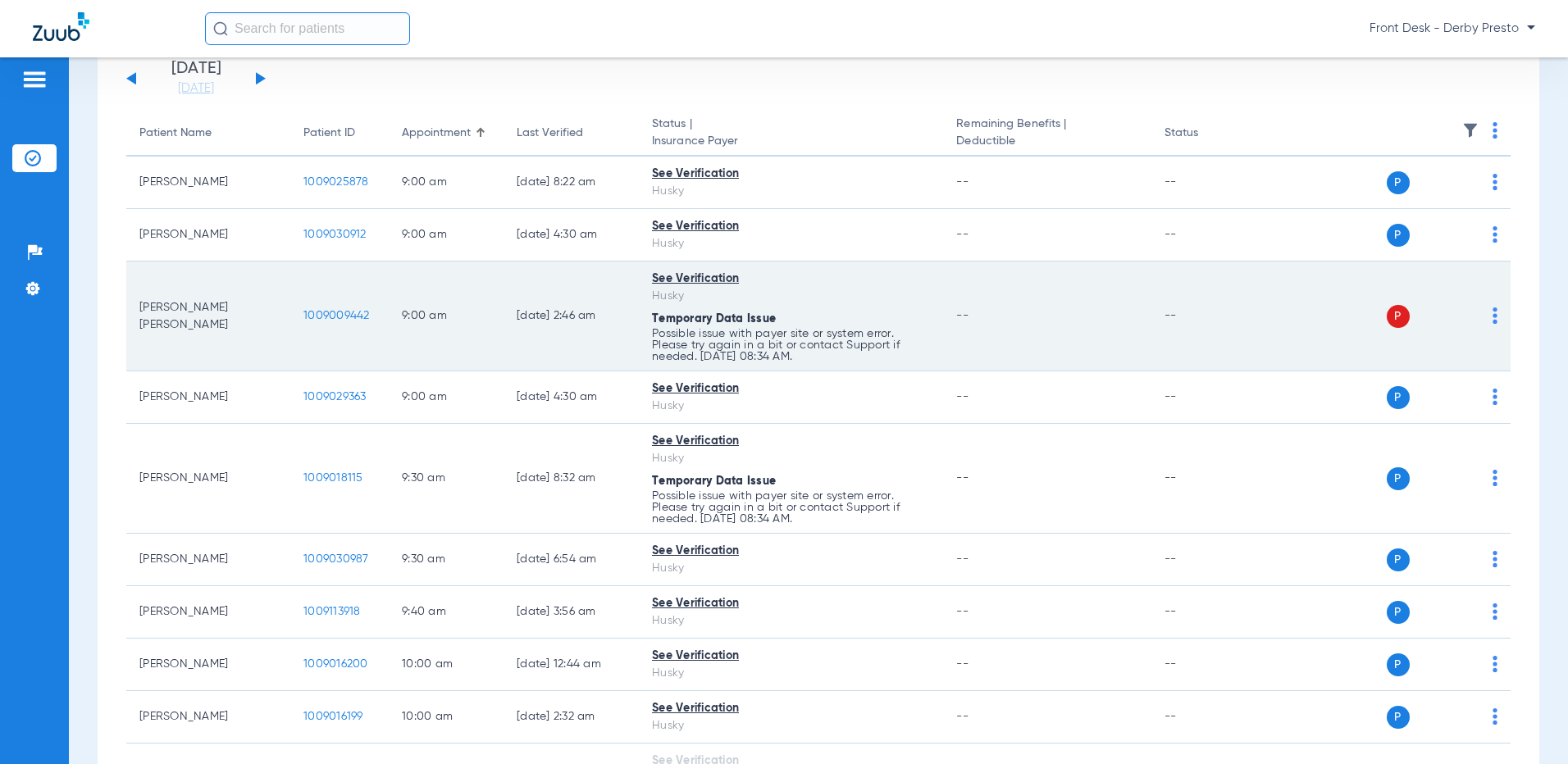
click at [1492, 316] on img at bounding box center [1494, 315] width 5 height 16
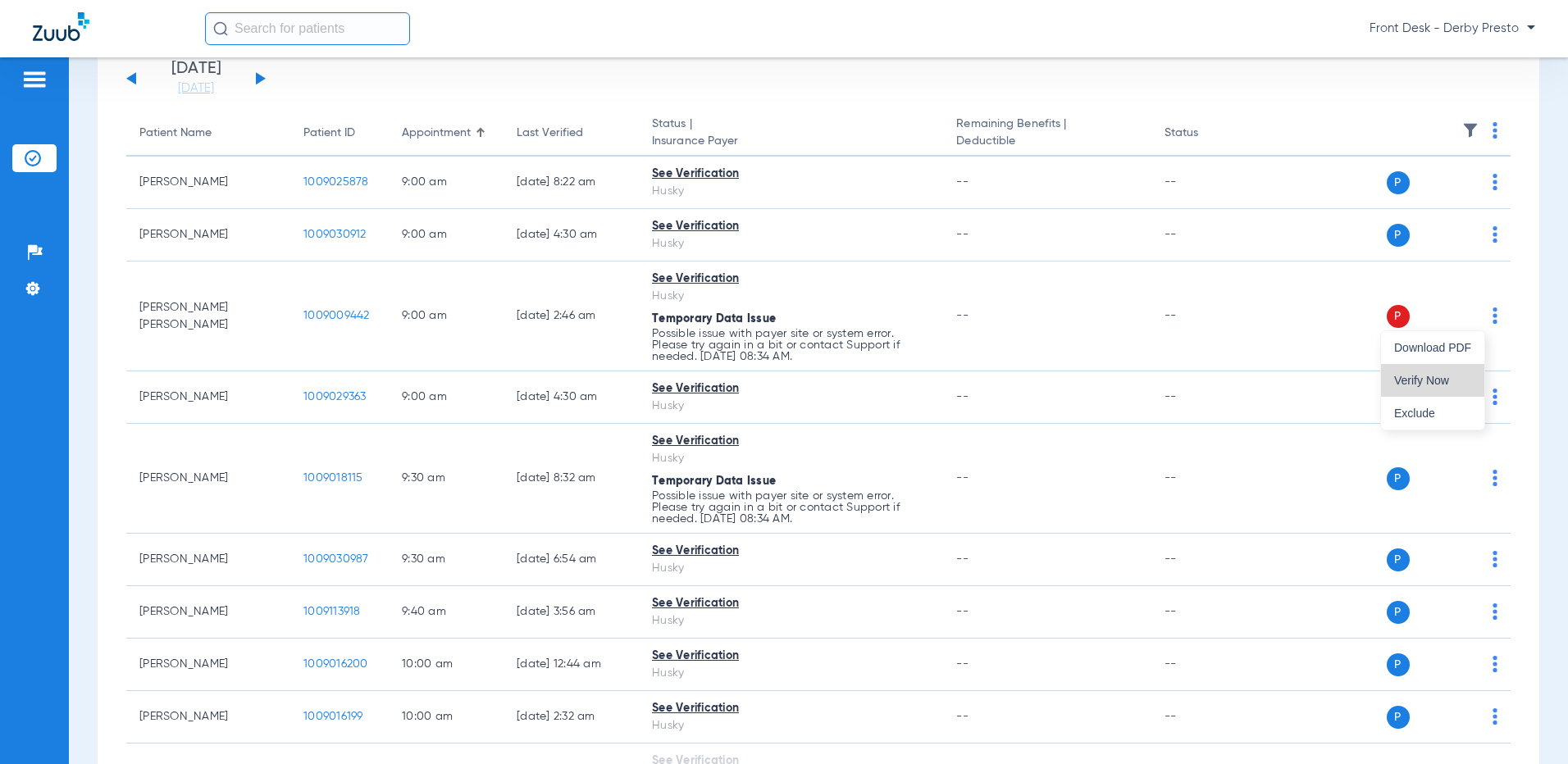
click at [1442, 377] on span "Verify Now" at bounding box center [1433, 380] width 78 height 11
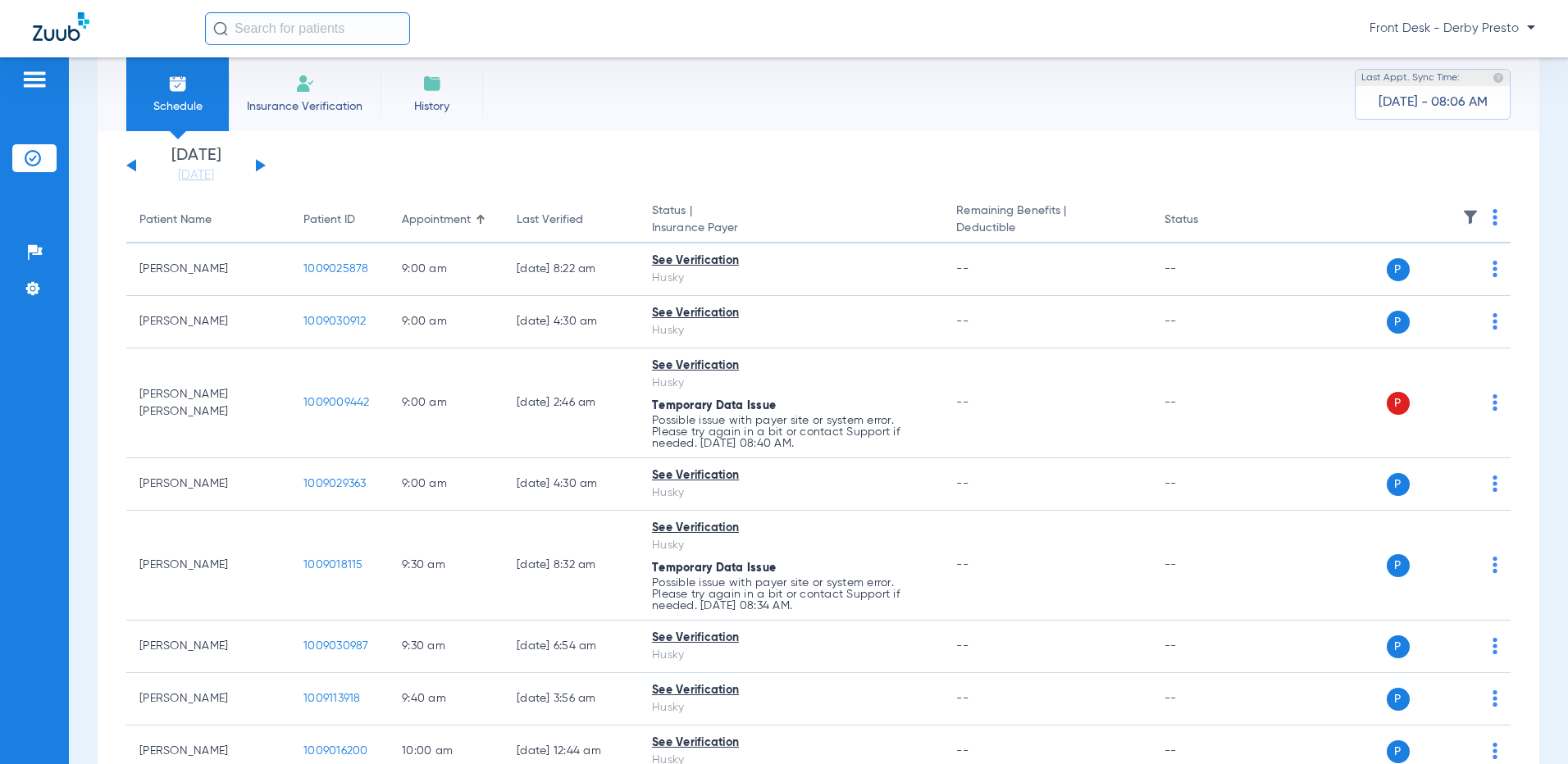
scroll to position [0, 0]
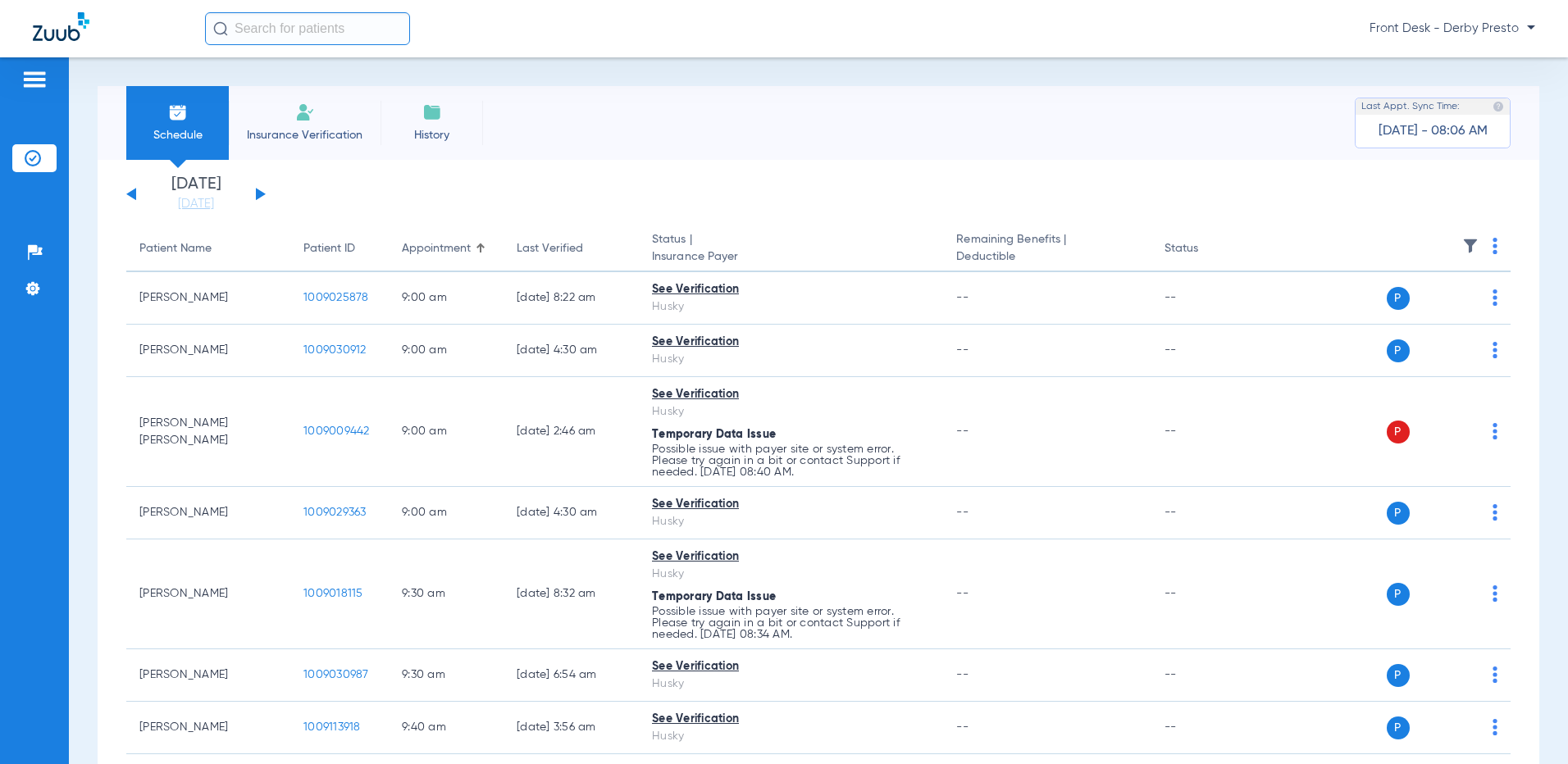
click at [138, 193] on div "[DATE] [DATE] [DATE] [DATE] [DATE] [DATE] [DATE] [DATE] [DATE] [DATE] [DATE] [D…" at bounding box center [196, 194] width 139 height 36
click at [130, 196] on button at bounding box center [131, 194] width 9 height 12
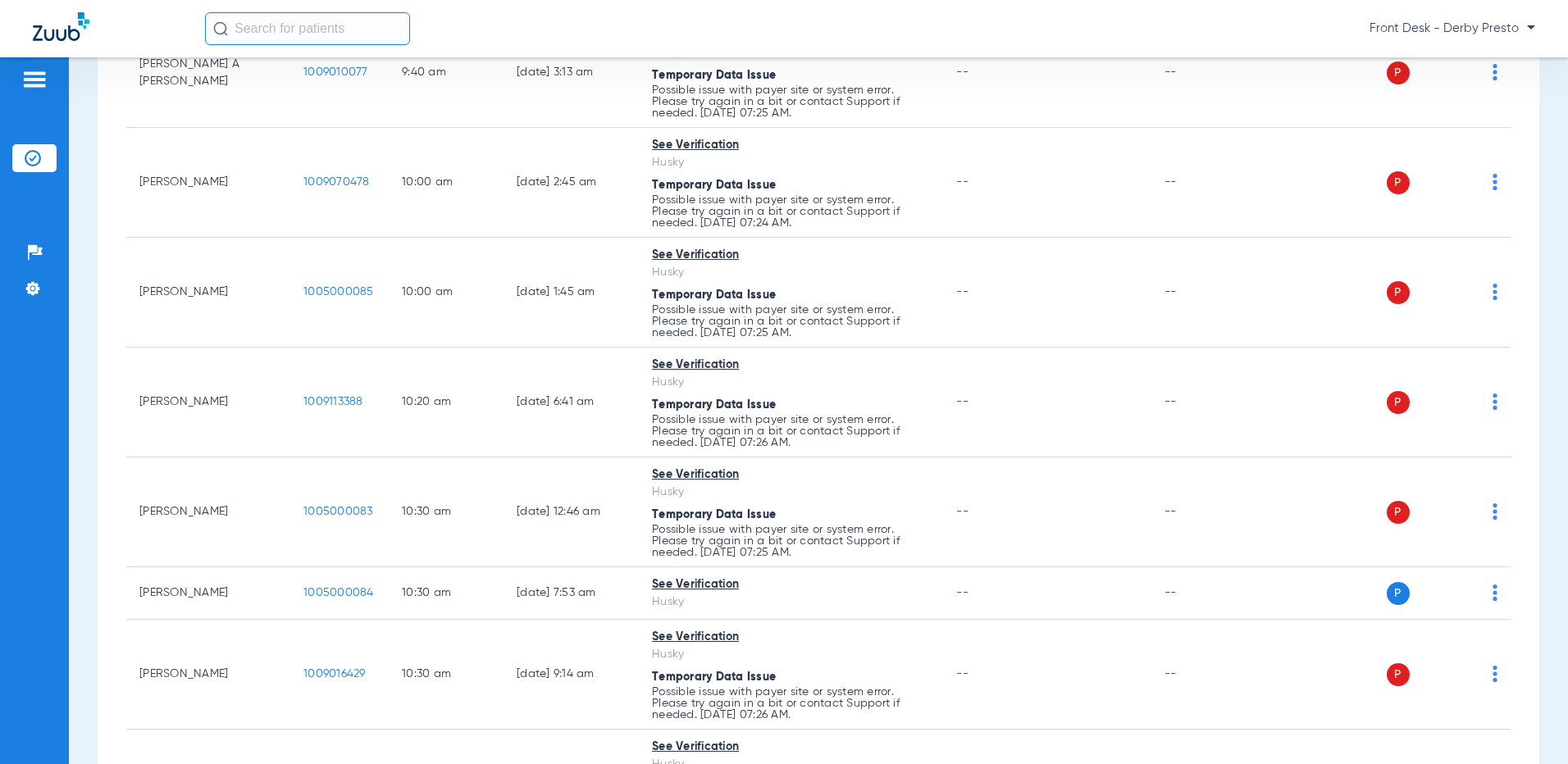
scroll to position [670, 0]
